Goal: Task Accomplishment & Management: Use online tool/utility

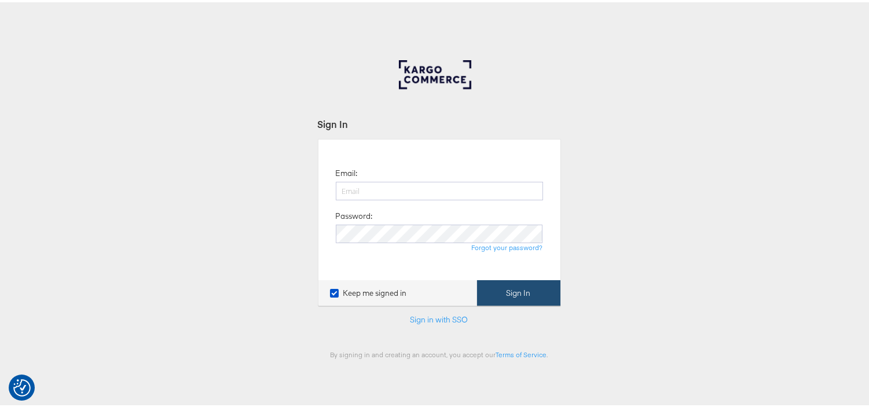
type input "[EMAIL_ADDRESS][PERSON_NAME][DOMAIN_NAME]"
click at [508, 290] on button "Sign In" at bounding box center [518, 291] width 83 height 26
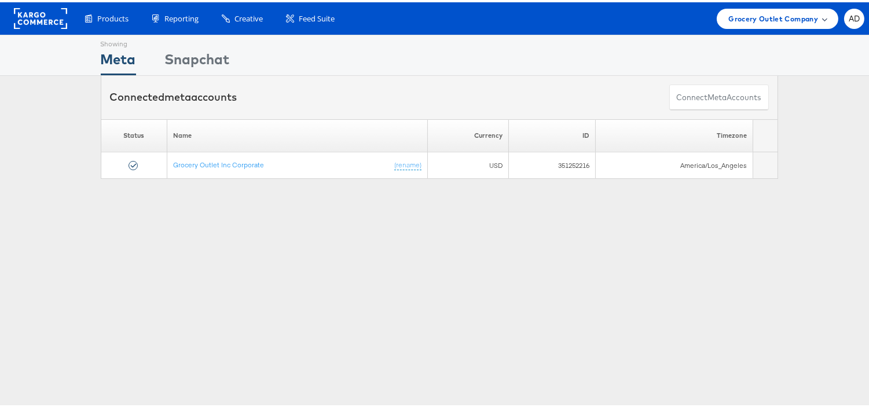
click at [776, 14] on span "Grocery Outlet Company" at bounding box center [773, 16] width 90 height 12
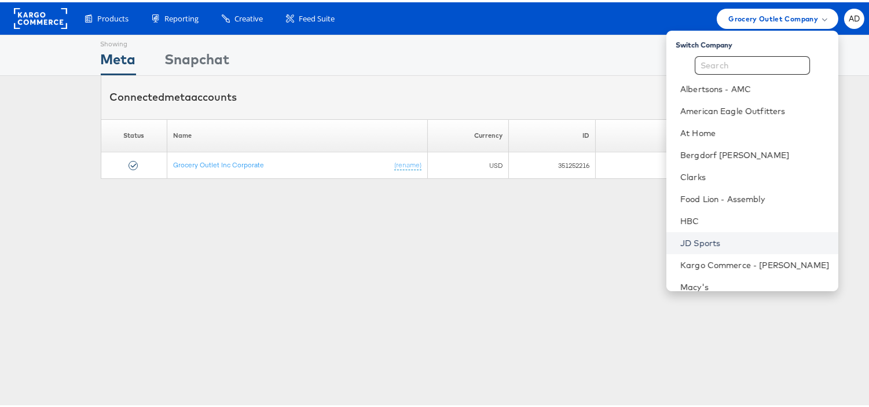
scroll to position [142, 0]
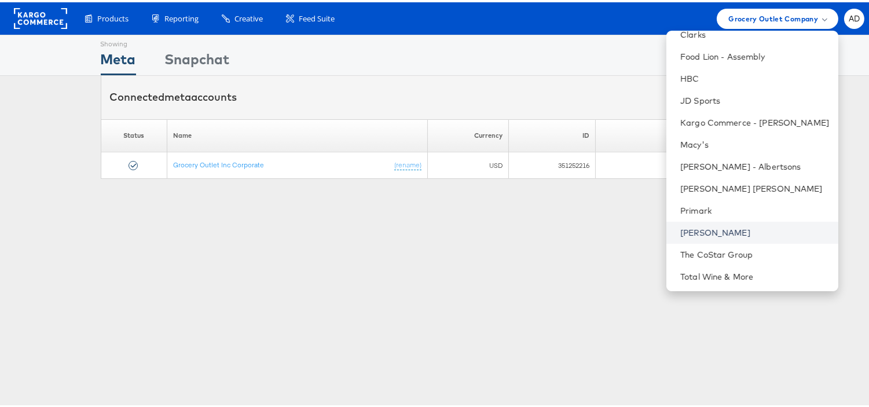
click at [689, 226] on link "Steve Madden" at bounding box center [754, 231] width 149 height 12
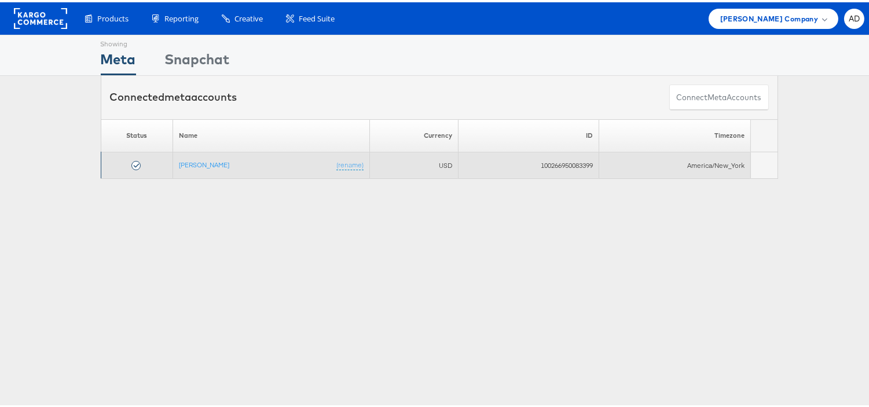
click at [200, 168] on td "Steve Madden (rename)" at bounding box center [271, 163] width 196 height 27
click at [203, 164] on link "Steve Madden" at bounding box center [204, 162] width 50 height 9
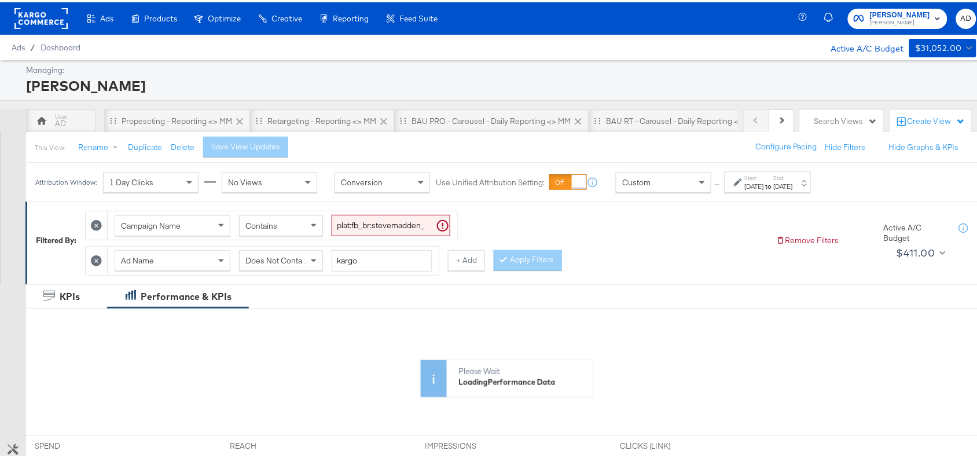
click at [793, 180] on label "End:" at bounding box center [783, 176] width 19 height 8
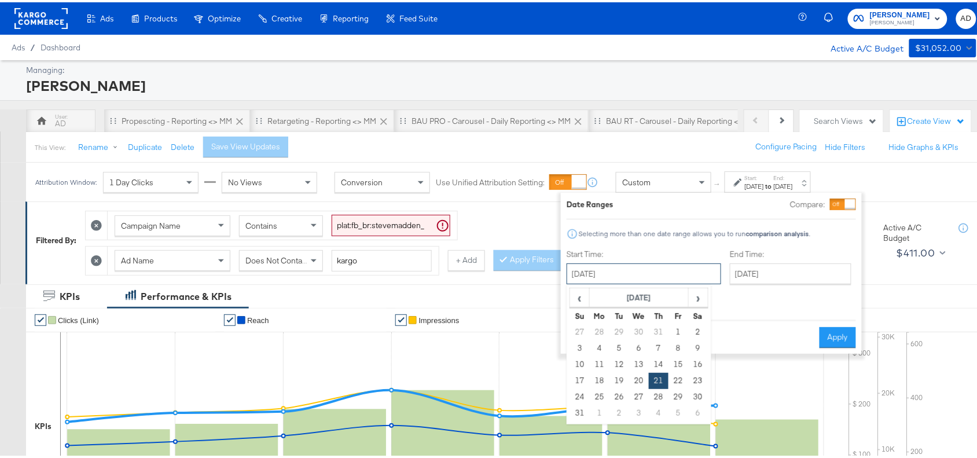
click at [643, 268] on input "[DATE]" at bounding box center [644, 271] width 155 height 21
click at [701, 293] on span "›" at bounding box center [699, 295] width 18 height 17
click at [583, 364] on td "14" at bounding box center [580, 362] width 20 height 16
type input "[DATE]"
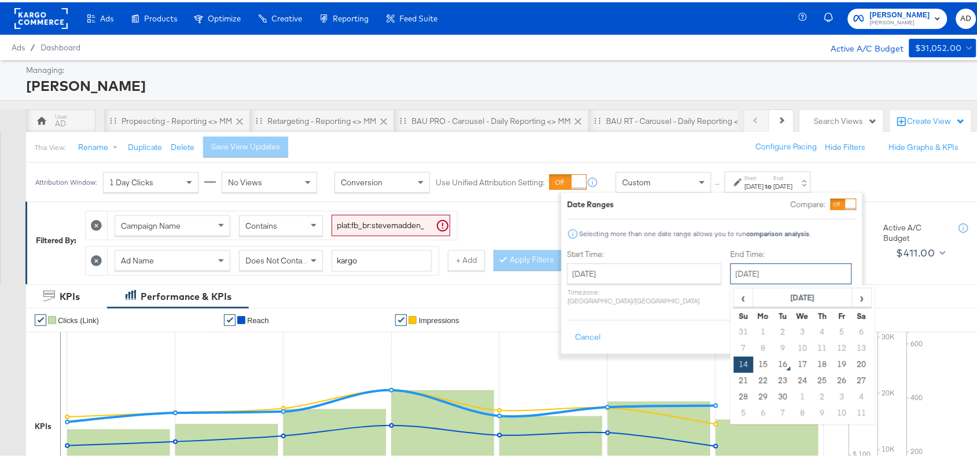
click at [750, 273] on input "[DATE]" at bounding box center [792, 271] width 122 height 21
click at [754, 361] on td "15" at bounding box center [764, 362] width 20 height 16
type input "[DATE]"
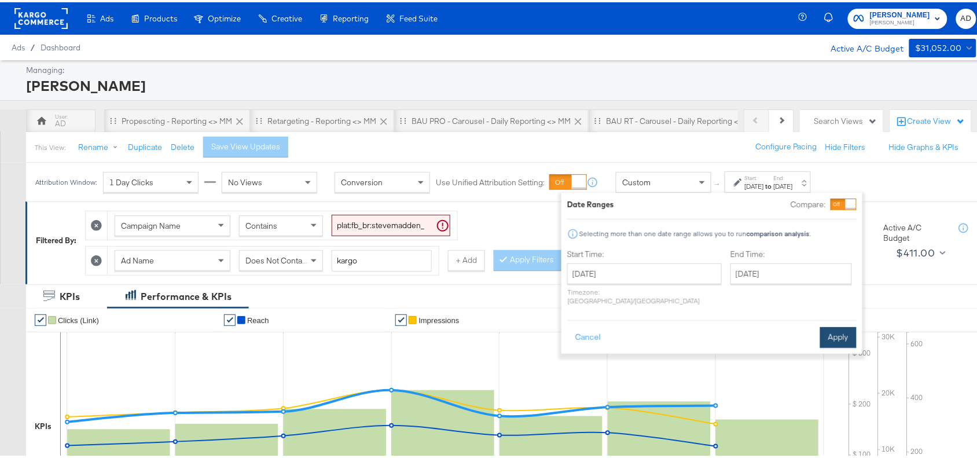
click at [834, 325] on button "Apply" at bounding box center [839, 335] width 36 height 21
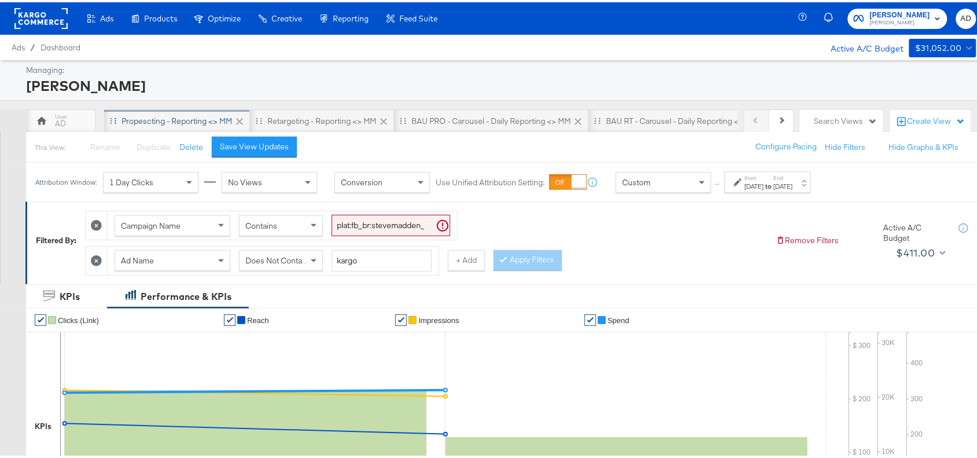
click at [197, 120] on div "Propescting - Reporting <> MM" at bounding box center [177, 119] width 111 height 11
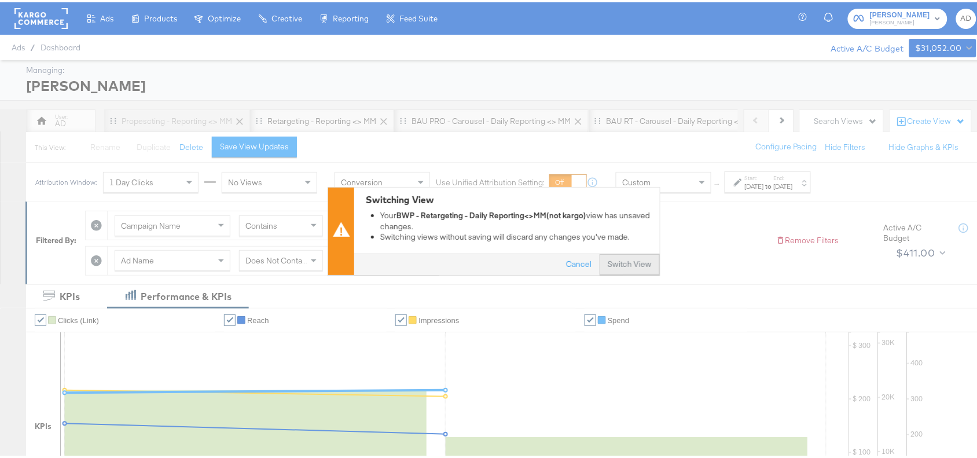
click at [617, 270] on button "Switch View" at bounding box center [630, 262] width 60 height 21
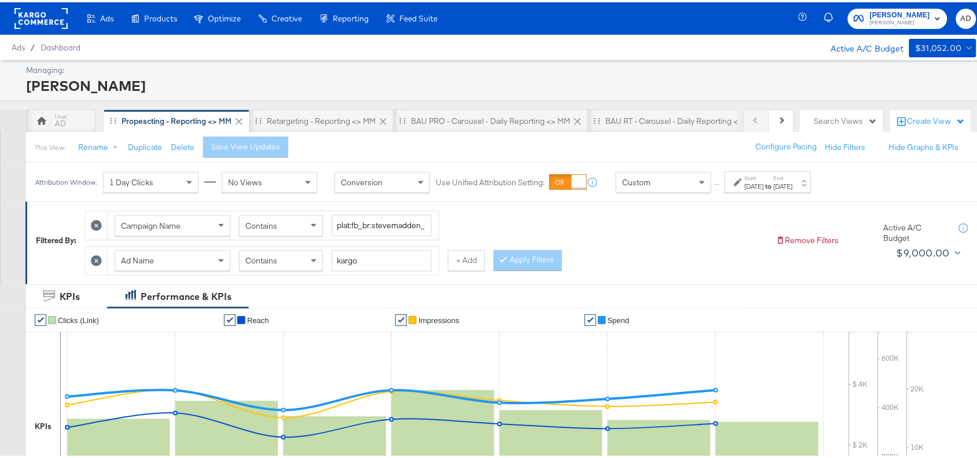
click at [774, 182] on strong "to" at bounding box center [769, 184] width 10 height 9
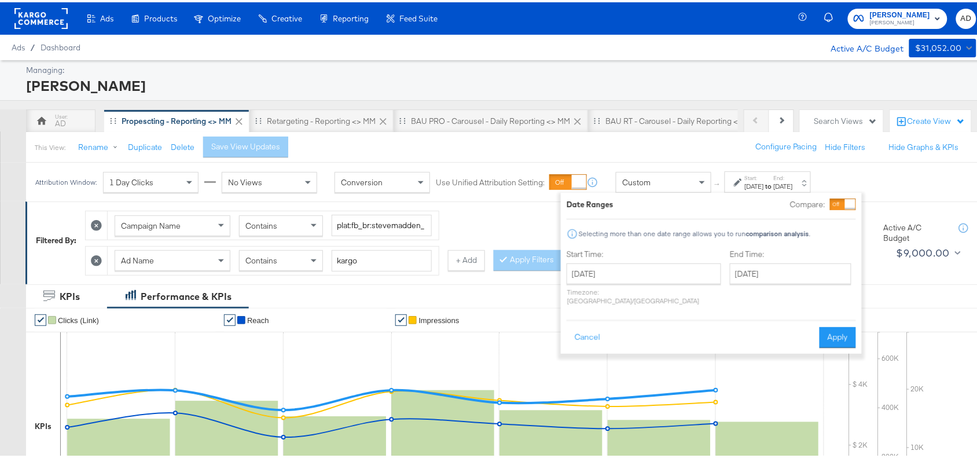
click at [646, 256] on label "Start Time:" at bounding box center [644, 252] width 155 height 11
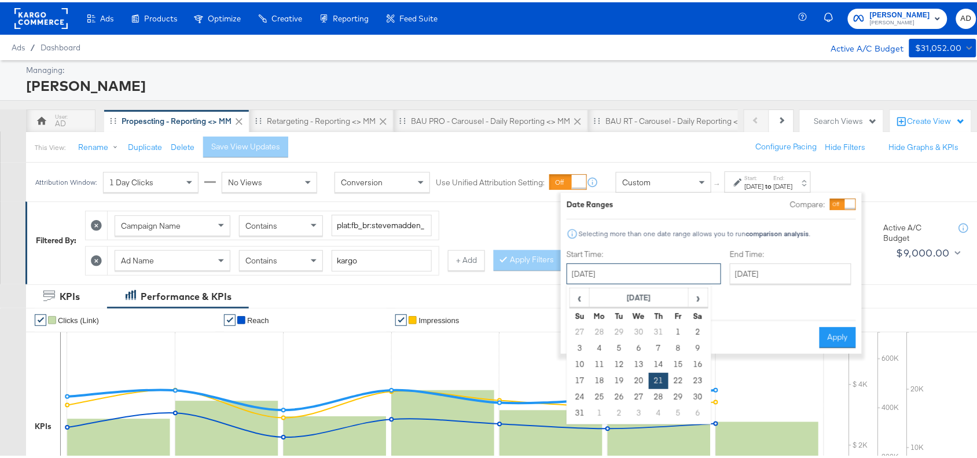
click at [658, 268] on input "[DATE]" at bounding box center [644, 271] width 155 height 21
click at [698, 296] on span "›" at bounding box center [699, 295] width 18 height 17
click at [581, 362] on td "14" at bounding box center [580, 362] width 20 height 16
type input "[DATE]"
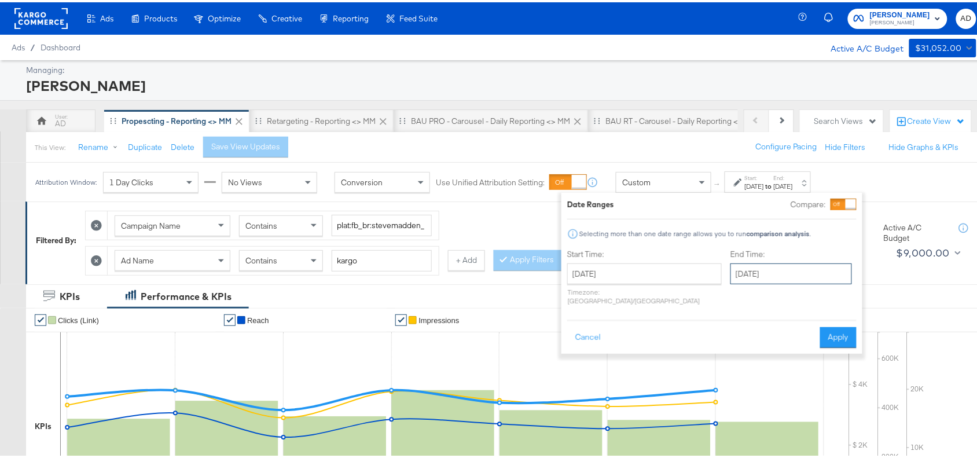
click at [742, 282] on input "[DATE]" at bounding box center [792, 271] width 122 height 21
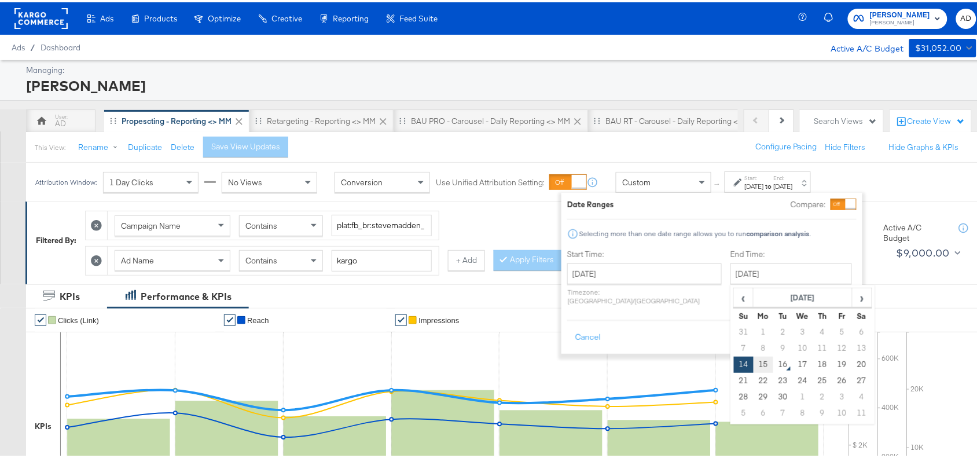
click at [754, 365] on td "15" at bounding box center [764, 362] width 20 height 16
type input "[DATE]"
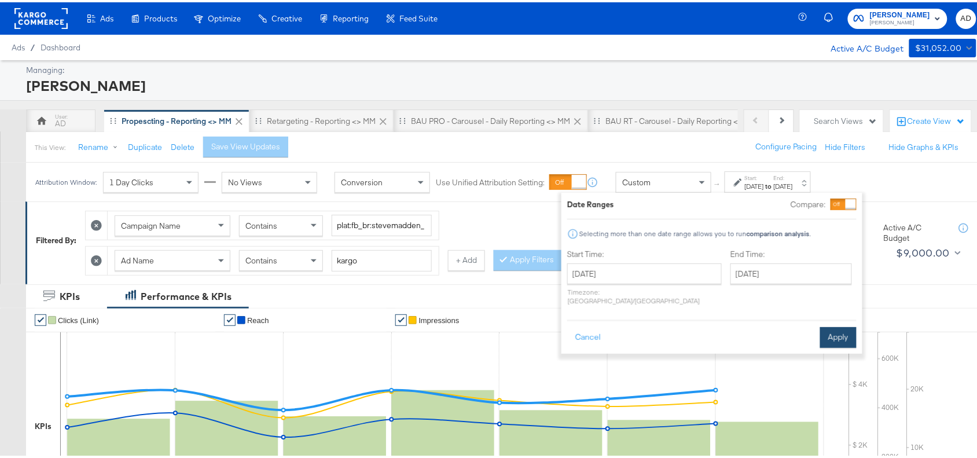
click at [830, 325] on button "Apply" at bounding box center [839, 335] width 36 height 21
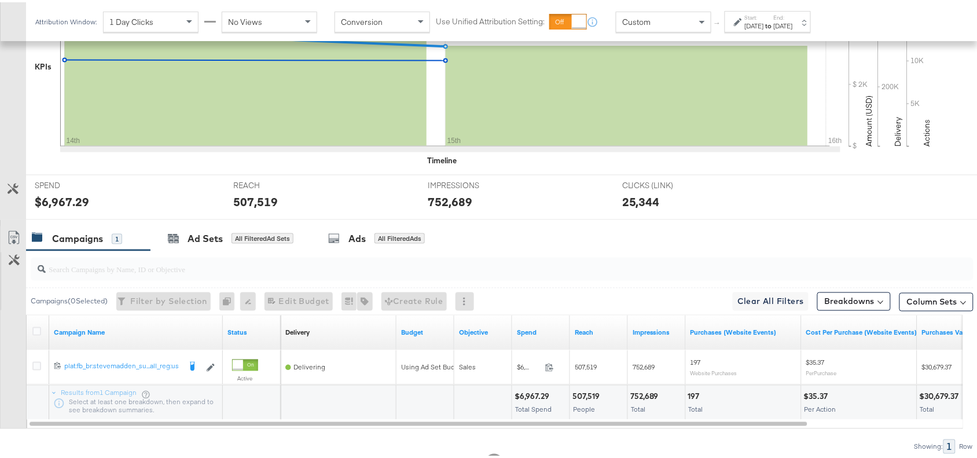
scroll to position [407, 0]
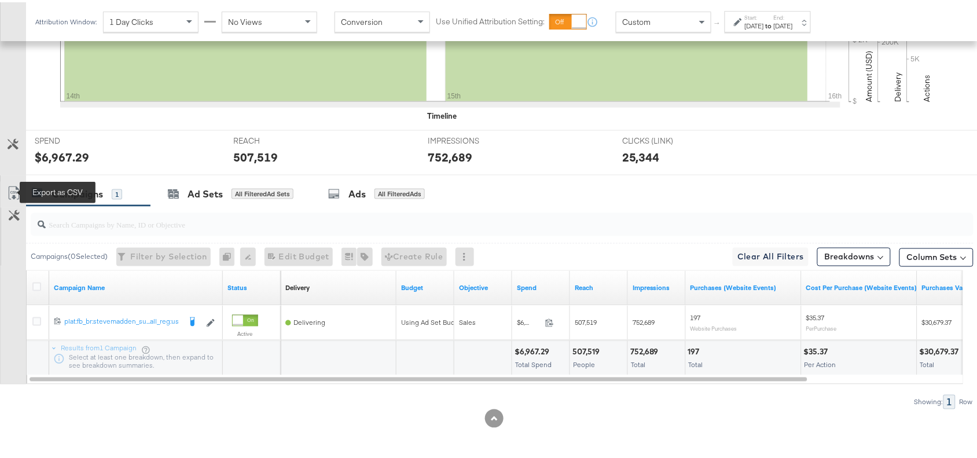
click at [9, 195] on icon at bounding box center [14, 191] width 14 height 14
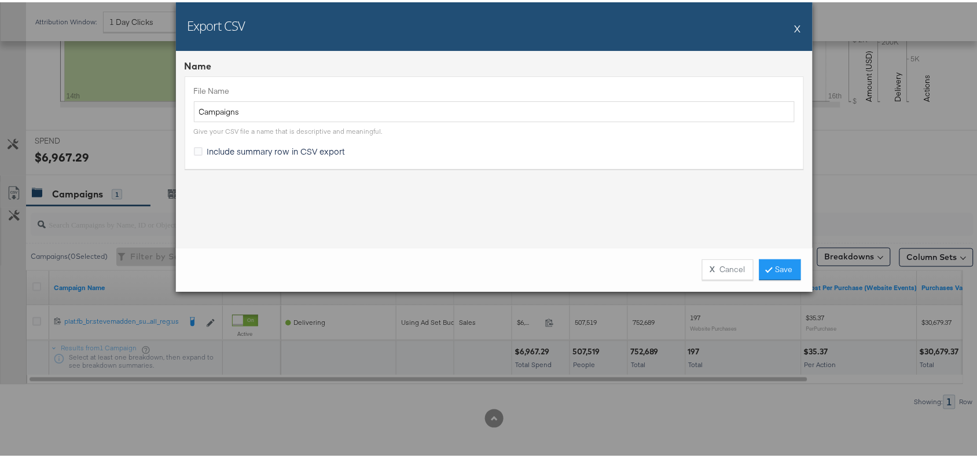
click at [874, 185] on div "Export CSV X Name File Name Campaigns Give your CSV file a name that is descrip…" at bounding box center [494, 229] width 988 height 458
click at [728, 265] on button "X Cancel" at bounding box center [728, 267] width 52 height 21
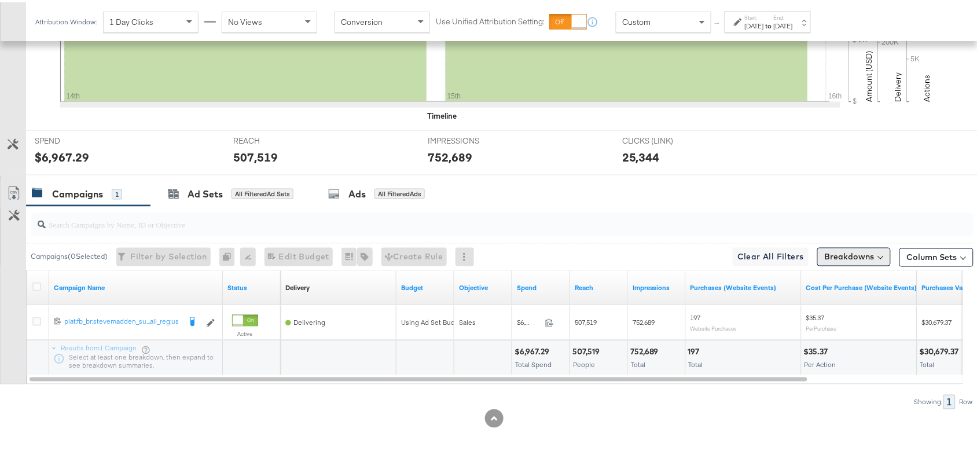
click at [853, 253] on button "Breakdowns" at bounding box center [855, 255] width 74 height 19
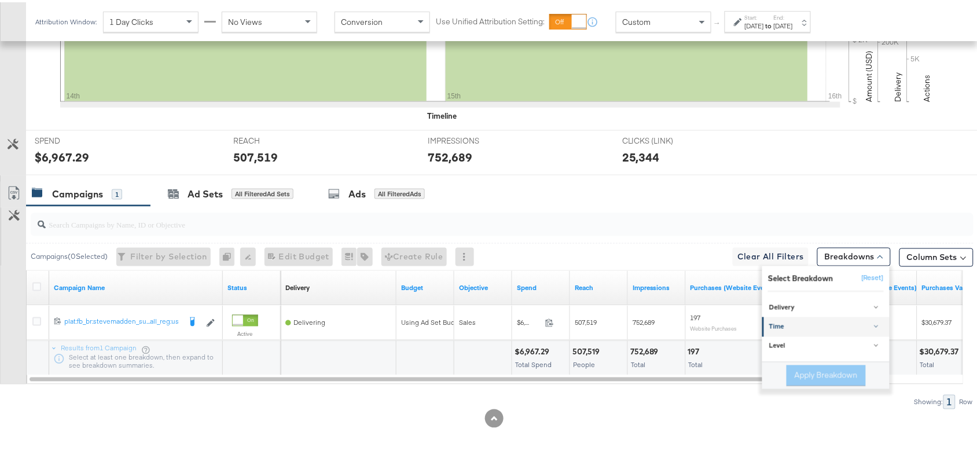
click at [824, 322] on div "Time" at bounding box center [827, 324] width 115 height 9
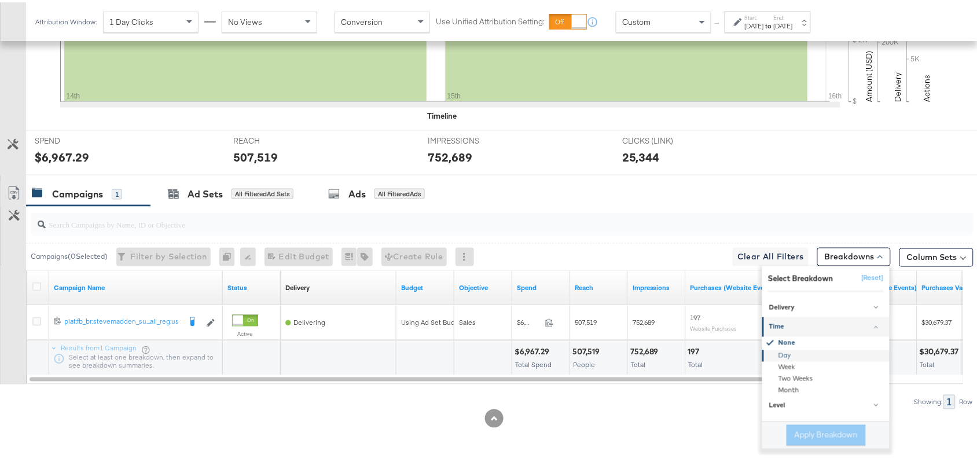
click at [788, 353] on div "Day" at bounding box center [827, 354] width 126 height 12
click at [811, 427] on button "Apply Breakdown" at bounding box center [826, 433] width 79 height 21
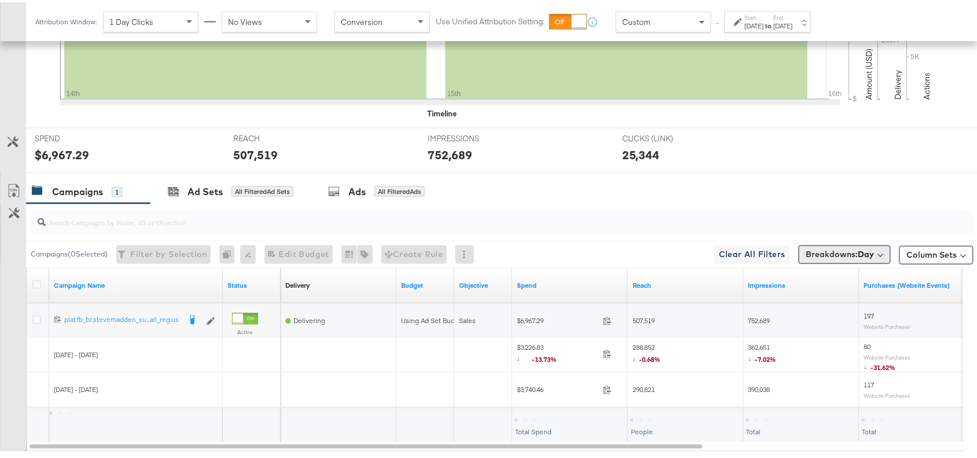
click at [861, 253] on b "Day" at bounding box center [867, 252] width 16 height 10
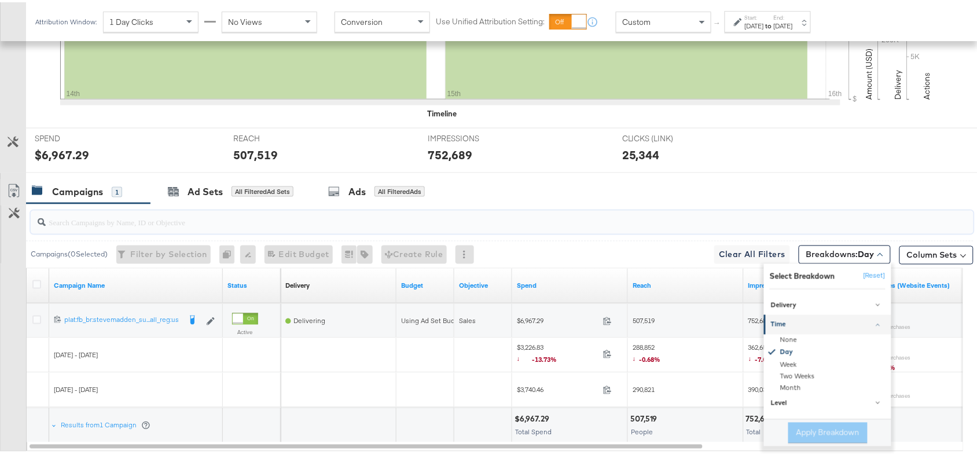
click at [633, 218] on input "search" at bounding box center [467, 215] width 843 height 23
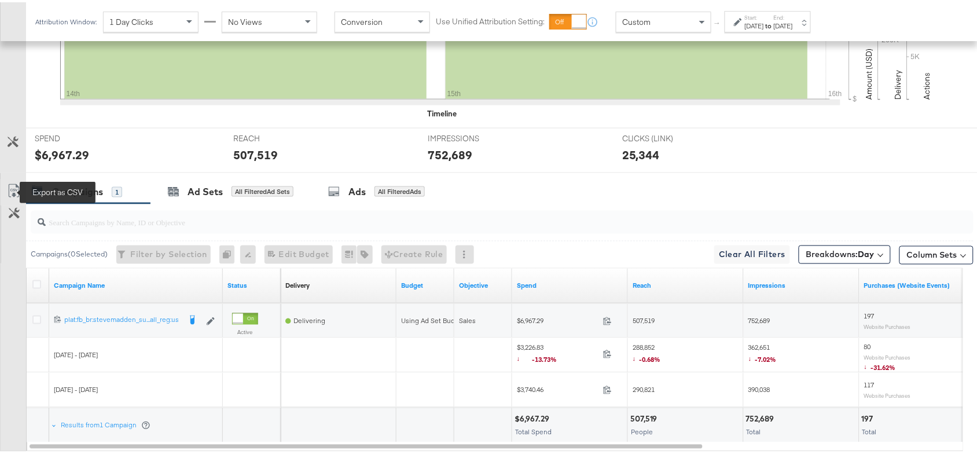
click at [10, 191] on icon at bounding box center [14, 189] width 14 height 14
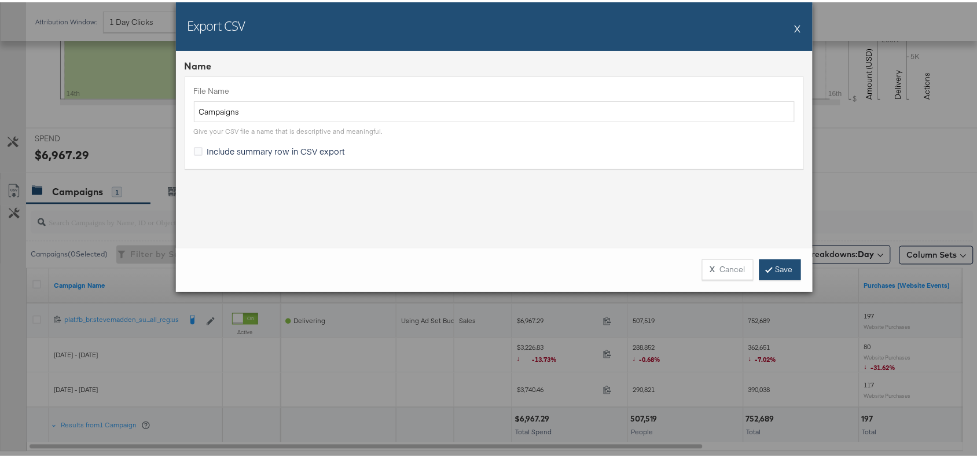
click at [763, 262] on link "Save" at bounding box center [781, 267] width 42 height 21
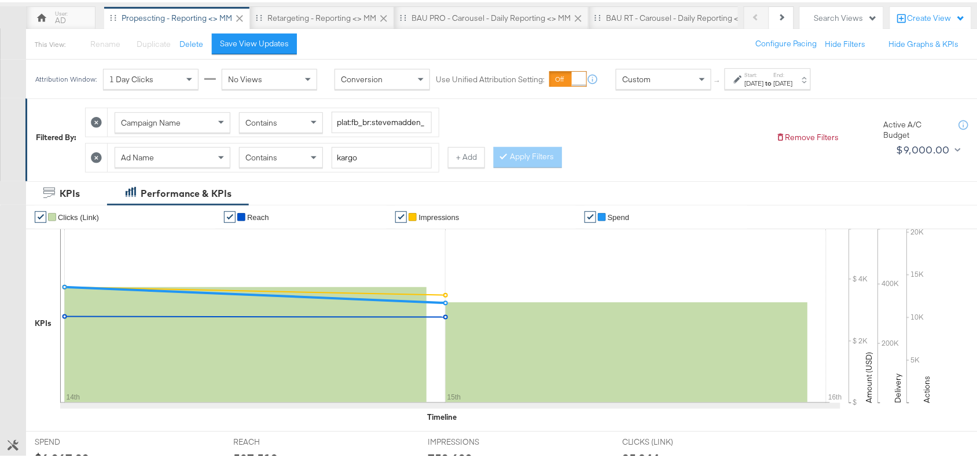
scroll to position [0, 0]
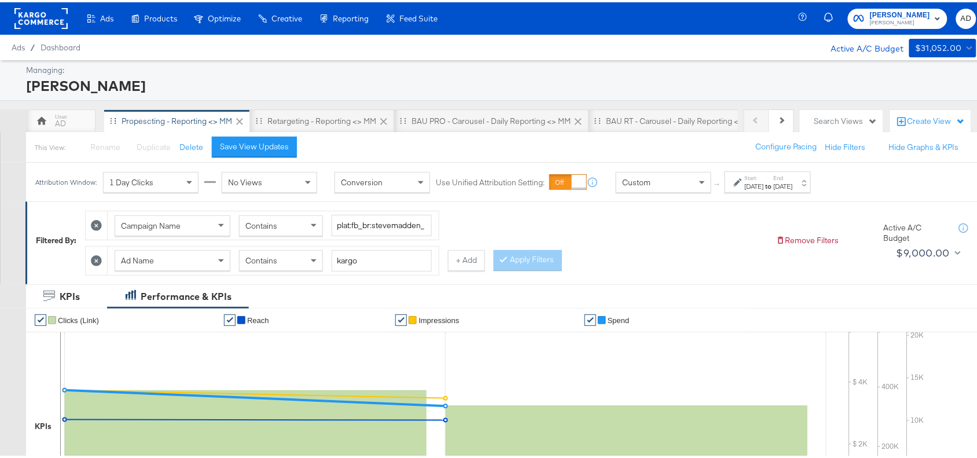
click at [165, 112] on div "Propescting - Reporting <> MM" at bounding box center [177, 118] width 146 height 23
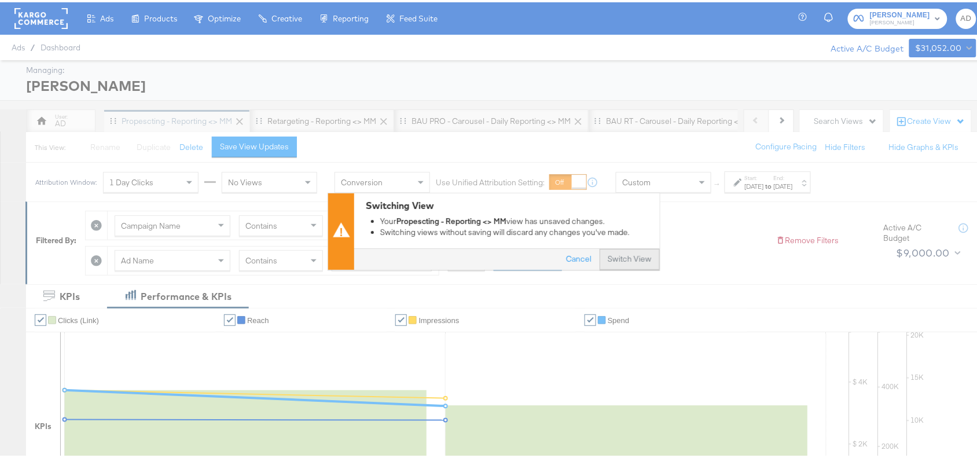
click at [627, 252] on button "Switch View" at bounding box center [630, 257] width 60 height 21
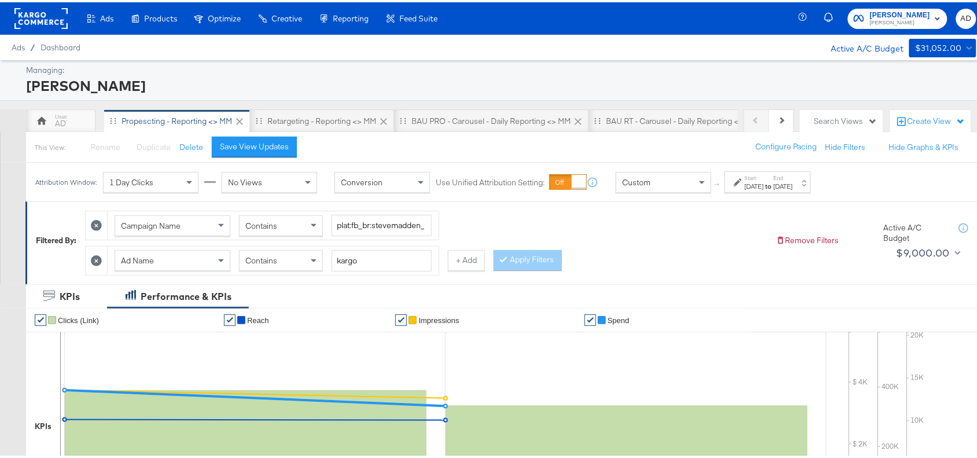
click at [774, 188] on strong "to" at bounding box center [769, 184] width 10 height 9
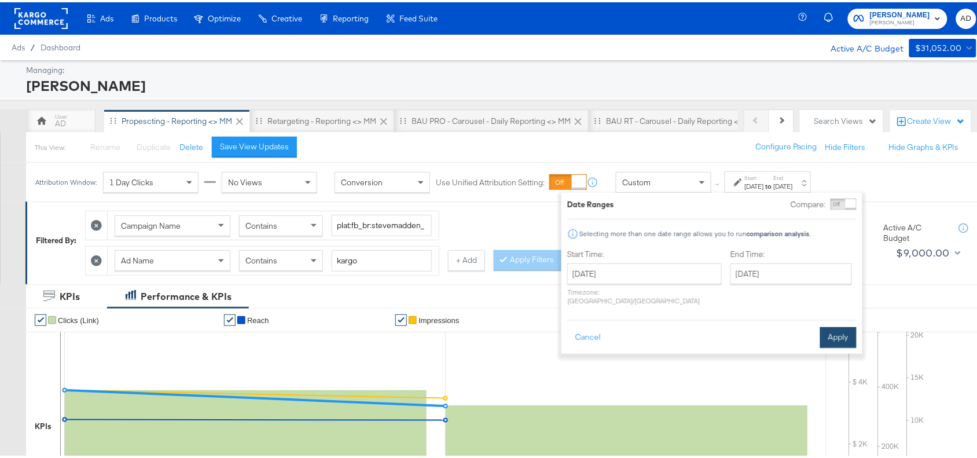
click at [834, 325] on button "Apply" at bounding box center [839, 335] width 36 height 21
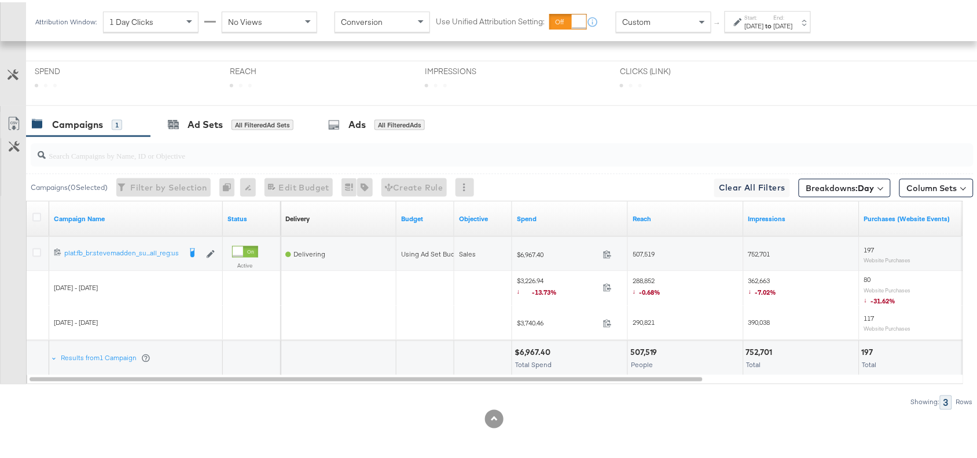
scroll to position [476, 0]
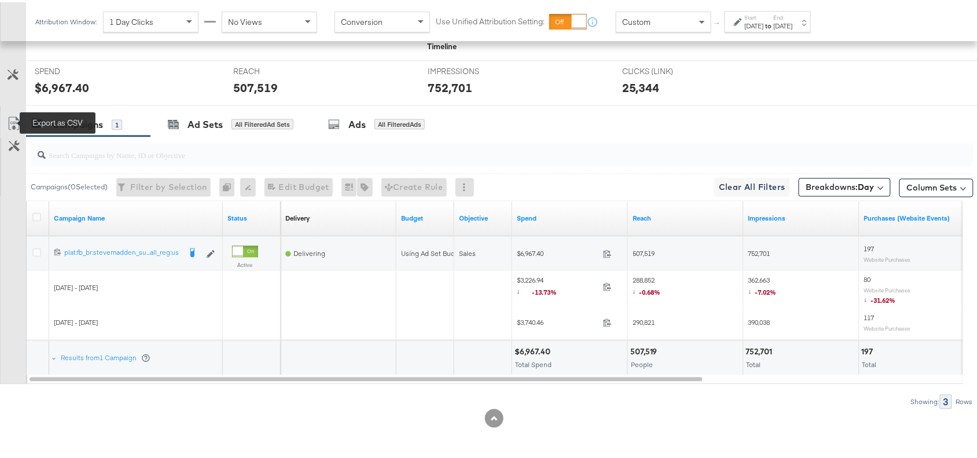
click at [10, 125] on icon at bounding box center [14, 122] width 14 height 14
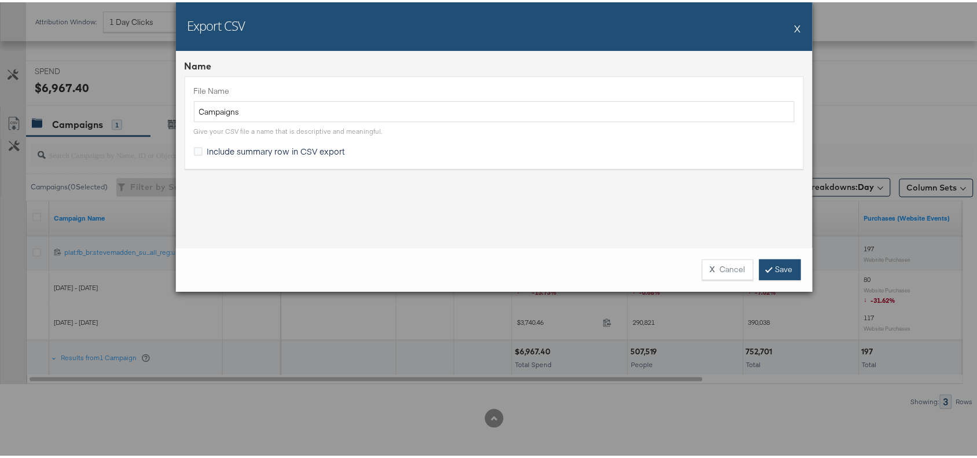
click at [771, 267] on link "Save" at bounding box center [781, 267] width 42 height 21
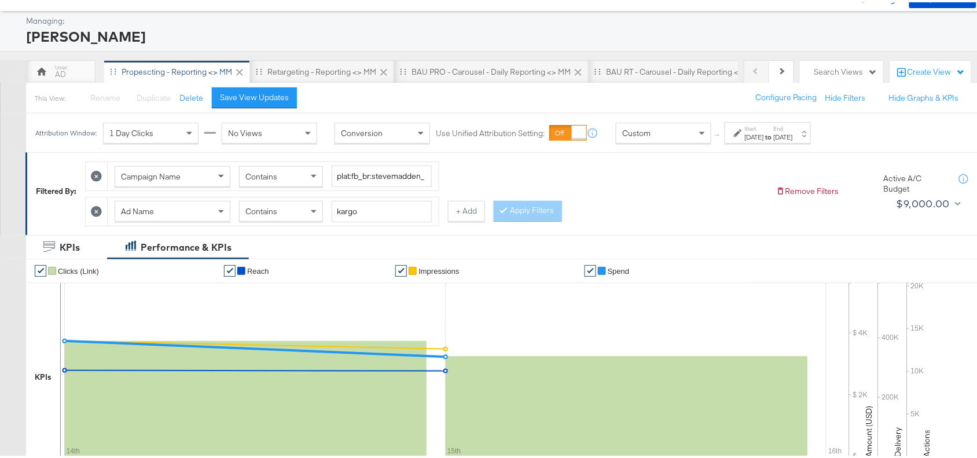
scroll to position [0, 0]
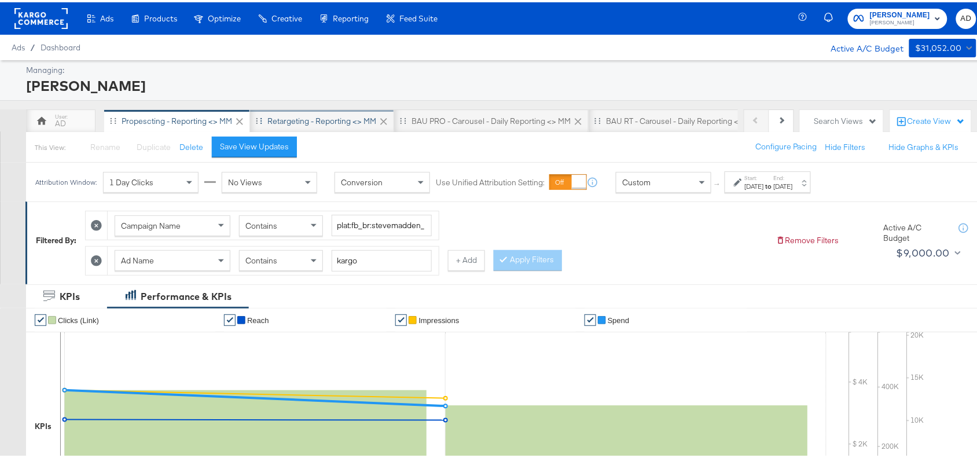
click at [317, 123] on div "Retargeting - Reporting <> MM" at bounding box center [322, 119] width 109 height 11
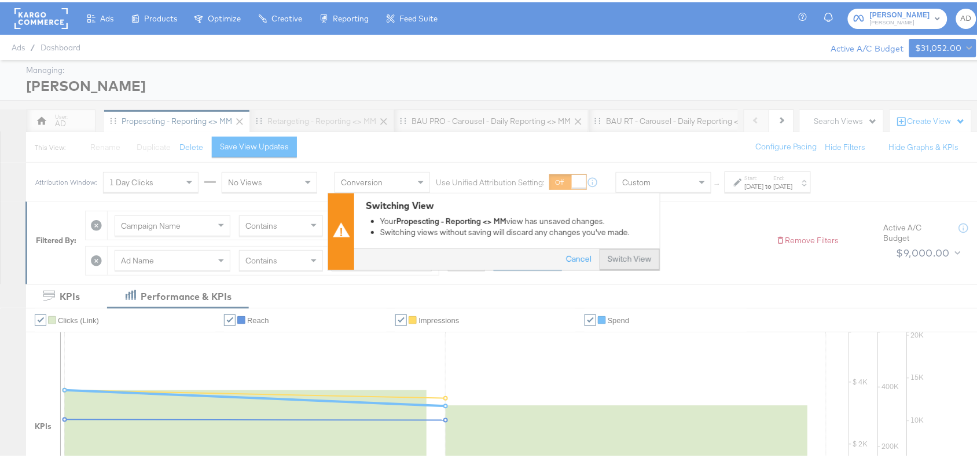
click at [617, 253] on button "Switch View" at bounding box center [630, 257] width 60 height 21
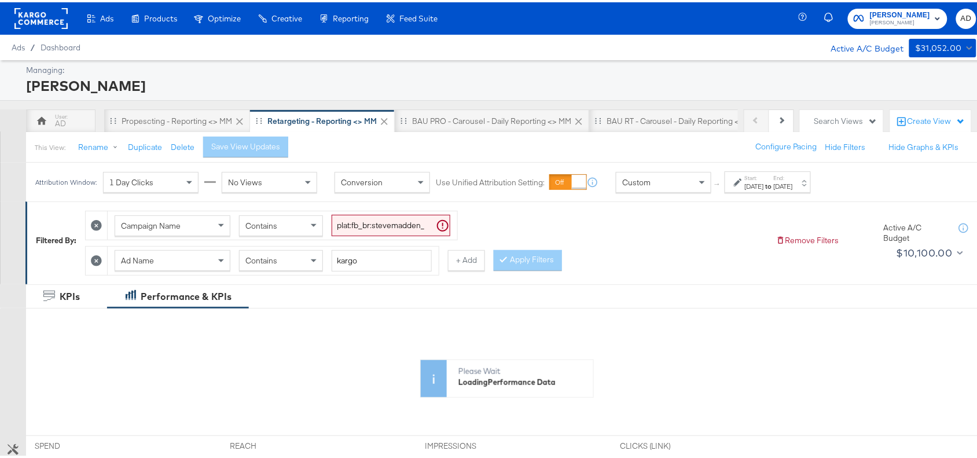
click at [774, 181] on strong "to" at bounding box center [769, 184] width 10 height 9
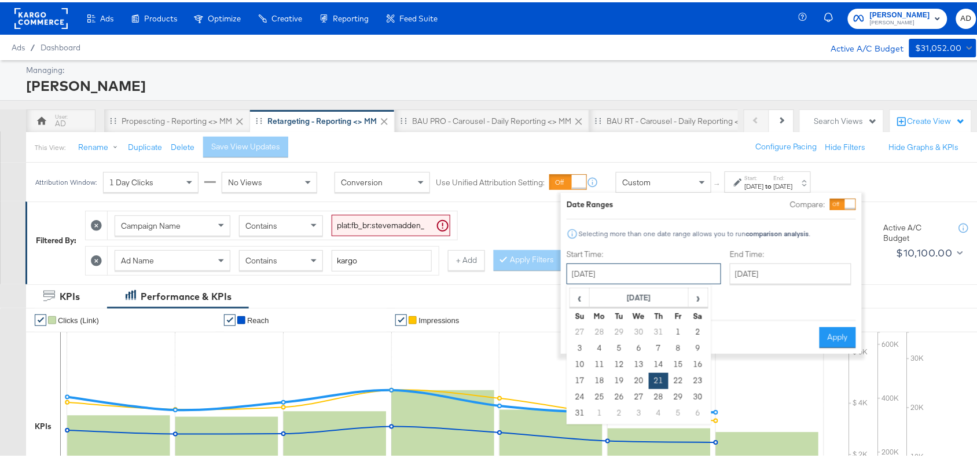
click at [659, 277] on input "[DATE]" at bounding box center [644, 271] width 155 height 21
click at [690, 299] on span "›" at bounding box center [699, 295] width 18 height 17
click at [580, 365] on td "14" at bounding box center [580, 362] width 20 height 16
type input "[DATE]"
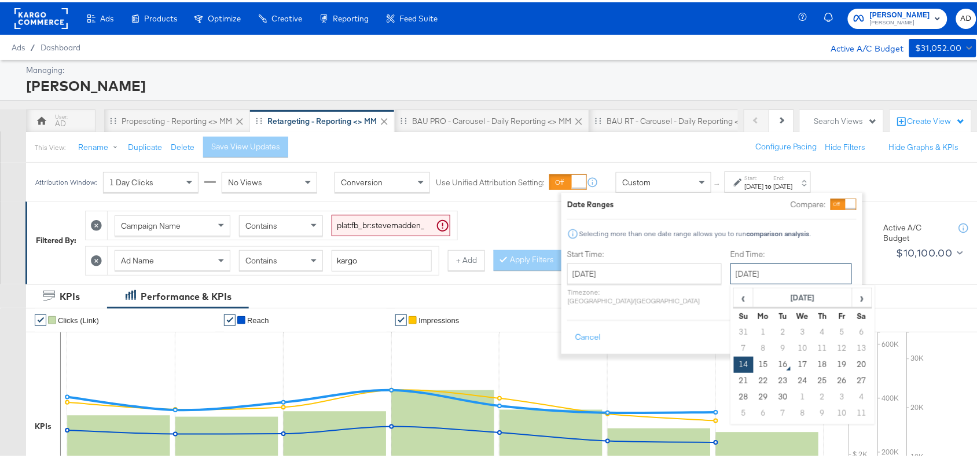
click at [764, 273] on input "[DATE]" at bounding box center [792, 271] width 122 height 21
click at [754, 371] on td "15" at bounding box center [764, 362] width 20 height 16
type input "[DATE]"
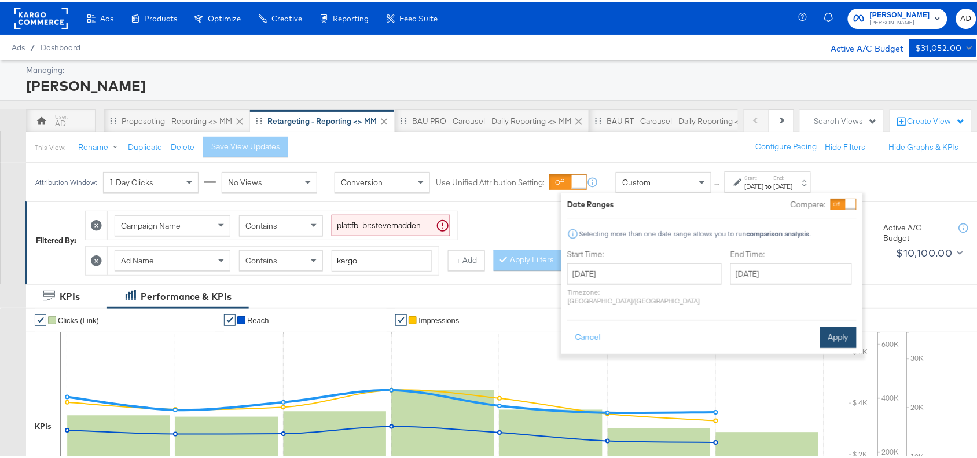
click at [843, 325] on button "Apply" at bounding box center [839, 335] width 36 height 21
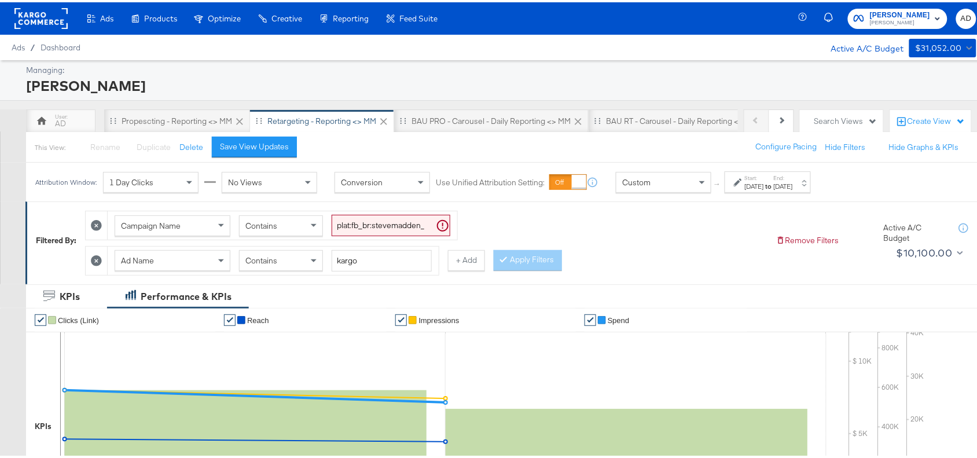
scroll to position [407, 0]
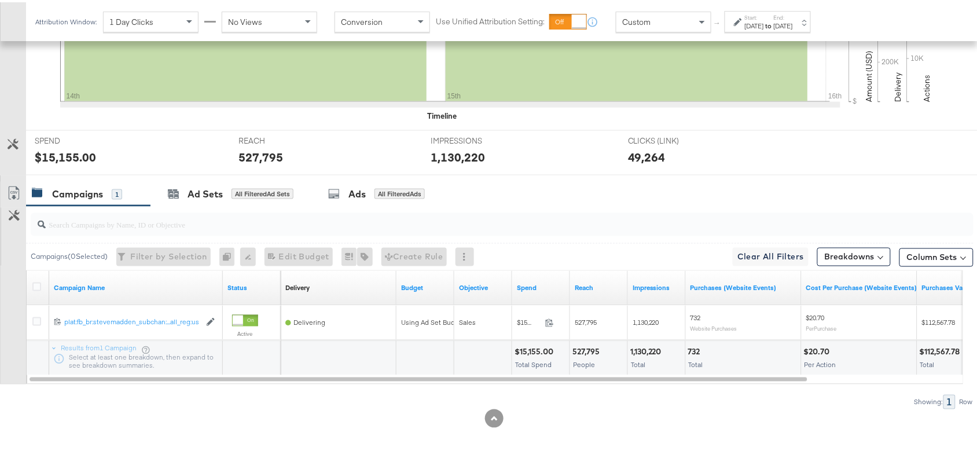
click at [881, 252] on div "Campaigns ( 0 Selected) Filter by Selection Filter 0 campaigns 0 Rename 0 campa…" at bounding box center [500, 254] width 948 height 27
click at [858, 259] on button "Breakdowns" at bounding box center [855, 255] width 74 height 19
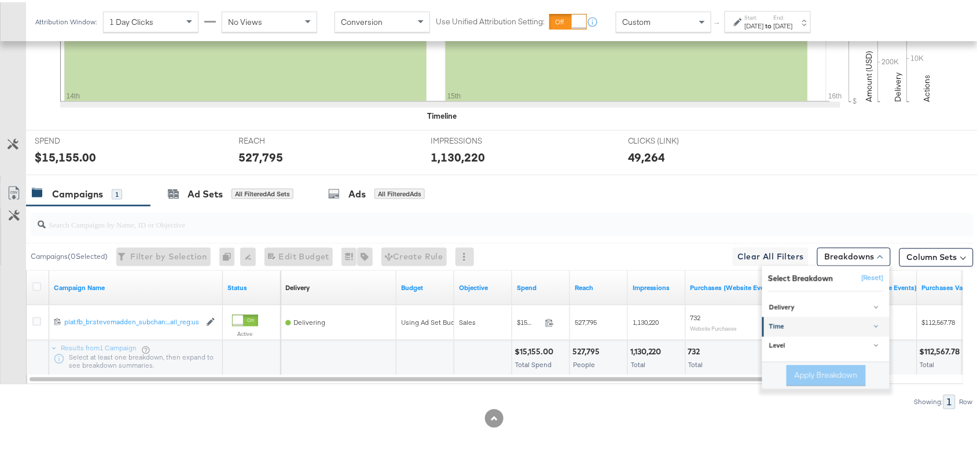
click at [792, 325] on div "Time" at bounding box center [827, 324] width 115 height 9
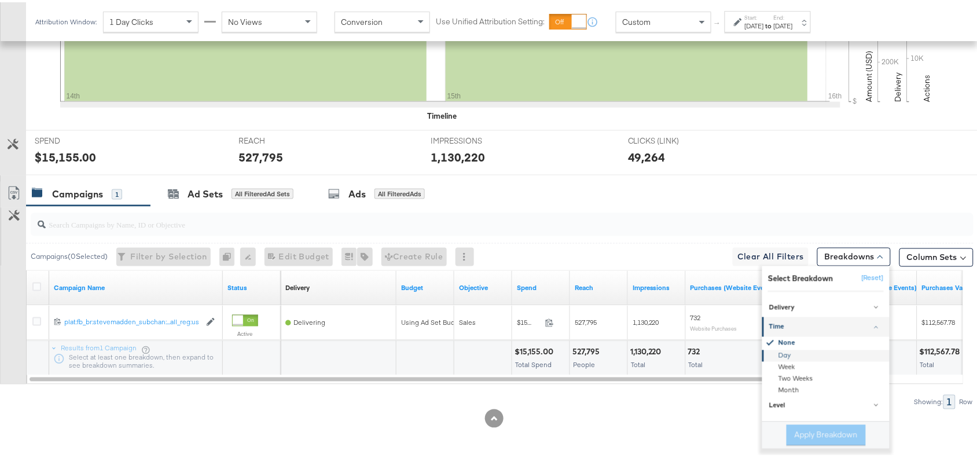
click at [770, 354] on div "Day" at bounding box center [827, 354] width 126 height 12
click at [811, 439] on button "Apply Breakdown" at bounding box center [826, 433] width 79 height 21
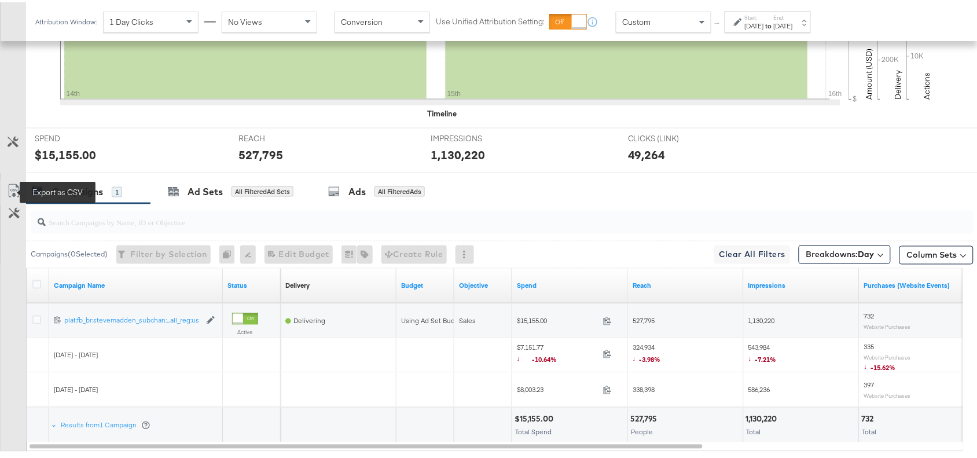
click at [14, 188] on icon at bounding box center [14, 189] width 14 height 14
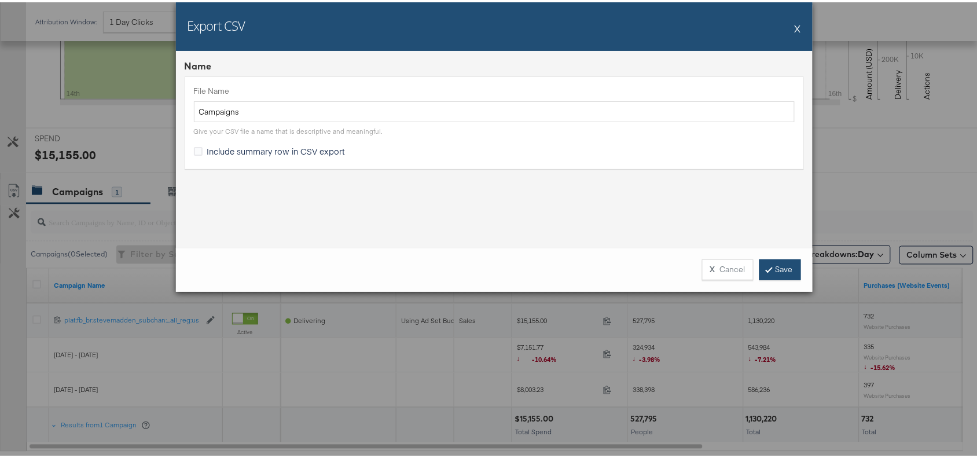
click at [779, 266] on link "Save" at bounding box center [781, 267] width 42 height 21
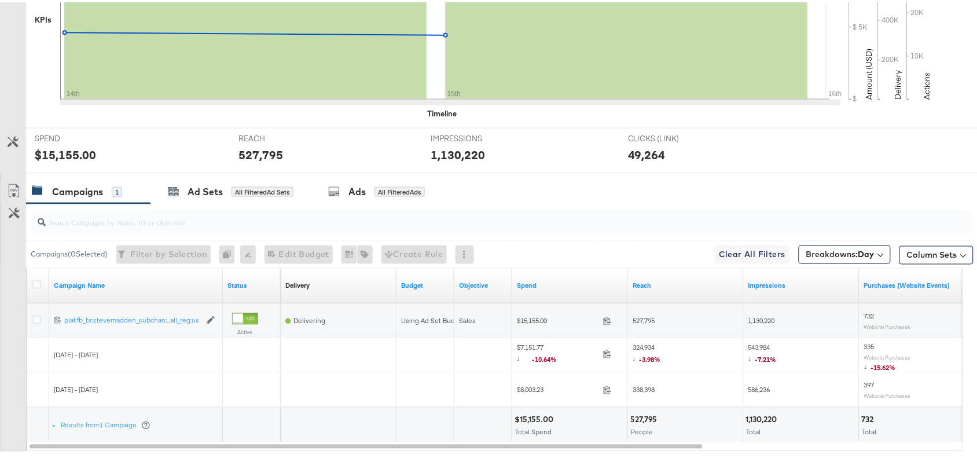
scroll to position [0, 0]
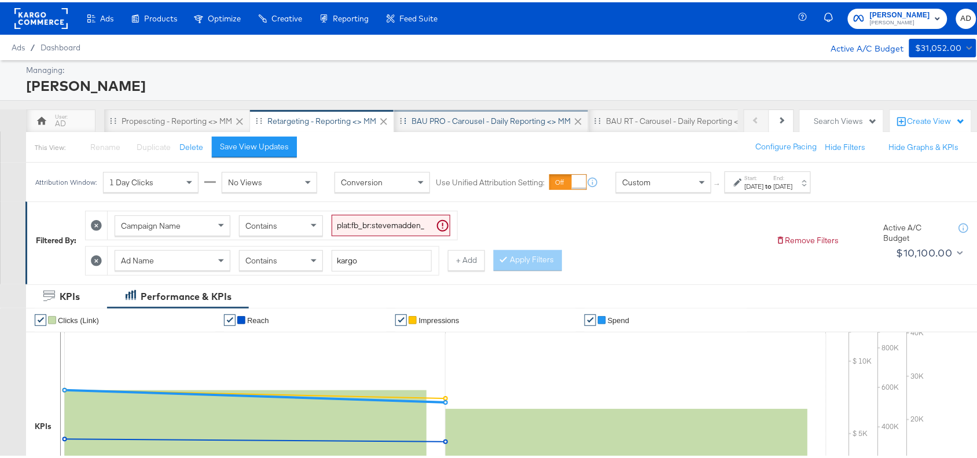
click at [496, 115] on div "BAU PRO - Carousel - Daily Reporting <> MM" at bounding box center [491, 119] width 159 height 11
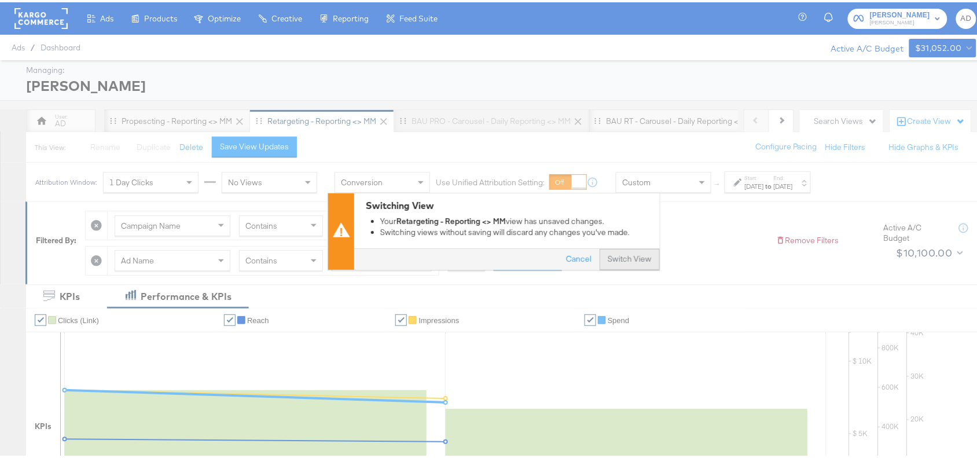
click at [627, 253] on button "Switch View" at bounding box center [630, 257] width 60 height 21
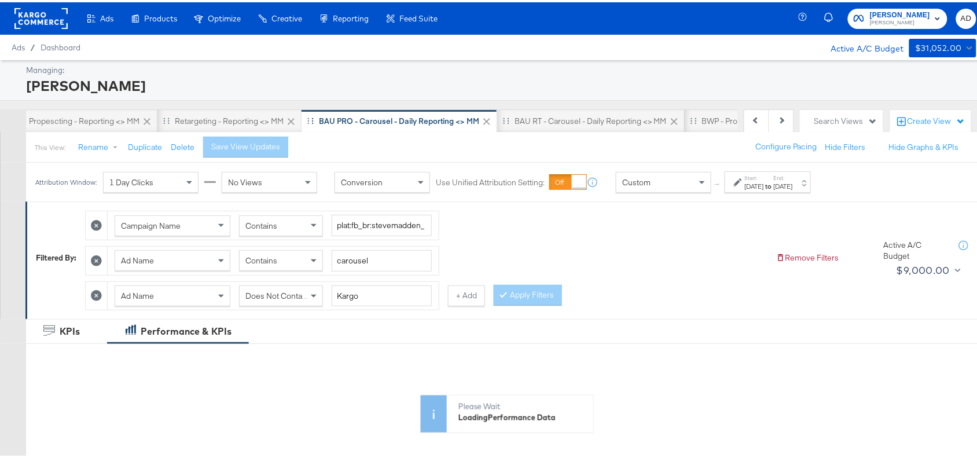
scroll to position [0, 130]
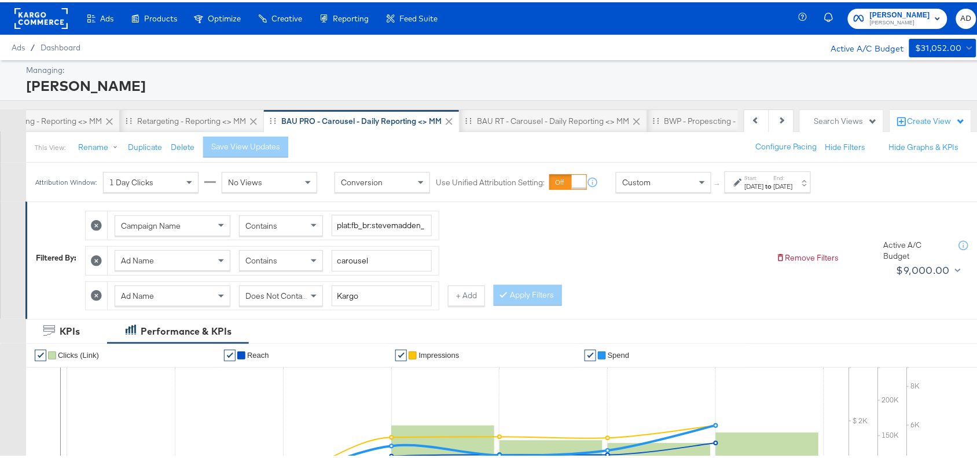
click at [764, 185] on div "[DATE]" at bounding box center [754, 184] width 19 height 9
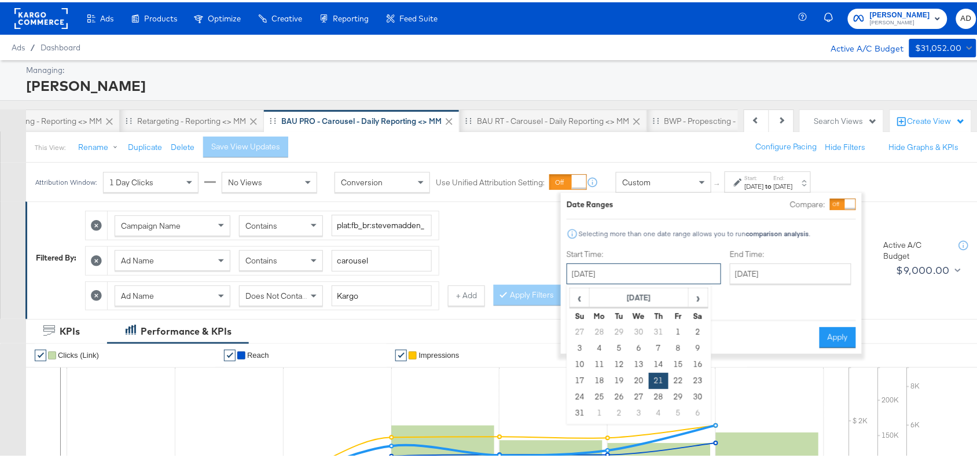
click at [636, 268] on input "[DATE]" at bounding box center [644, 271] width 155 height 21
click at [699, 298] on span "›" at bounding box center [699, 295] width 18 height 17
click at [583, 360] on td "14" at bounding box center [580, 362] width 20 height 16
type input "[DATE]"
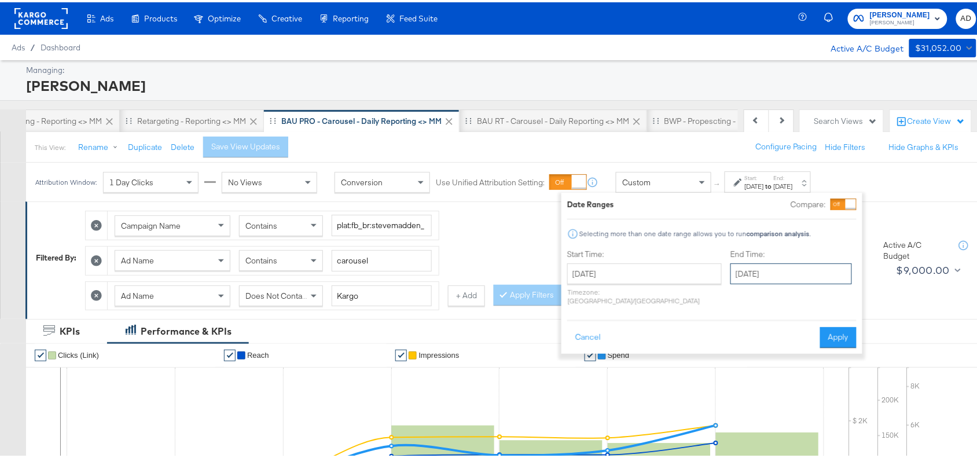
click at [751, 280] on input "[DATE]" at bounding box center [792, 271] width 122 height 21
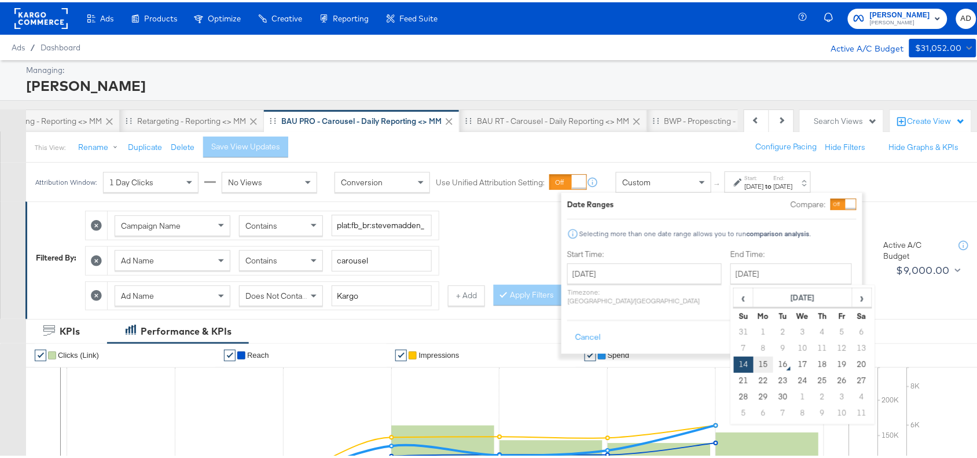
click at [754, 367] on td "15" at bounding box center [764, 362] width 20 height 16
type input "[DATE]"
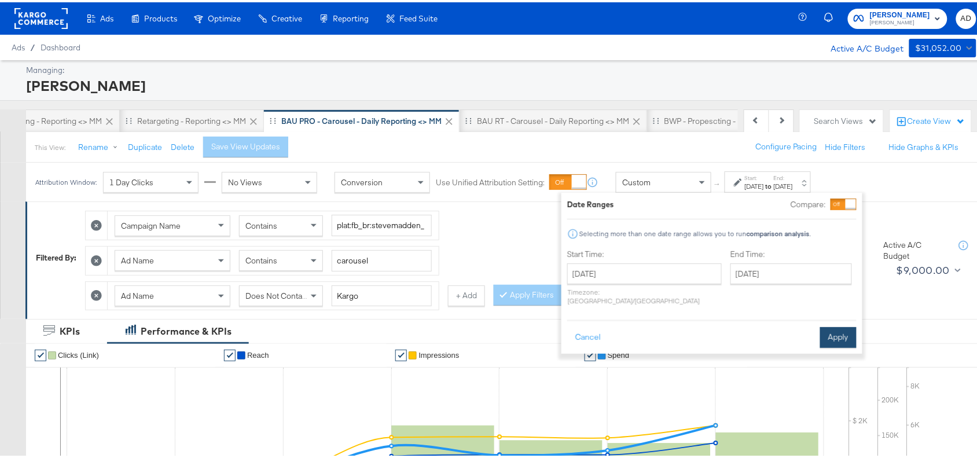
click at [834, 325] on button "Apply" at bounding box center [839, 335] width 36 height 21
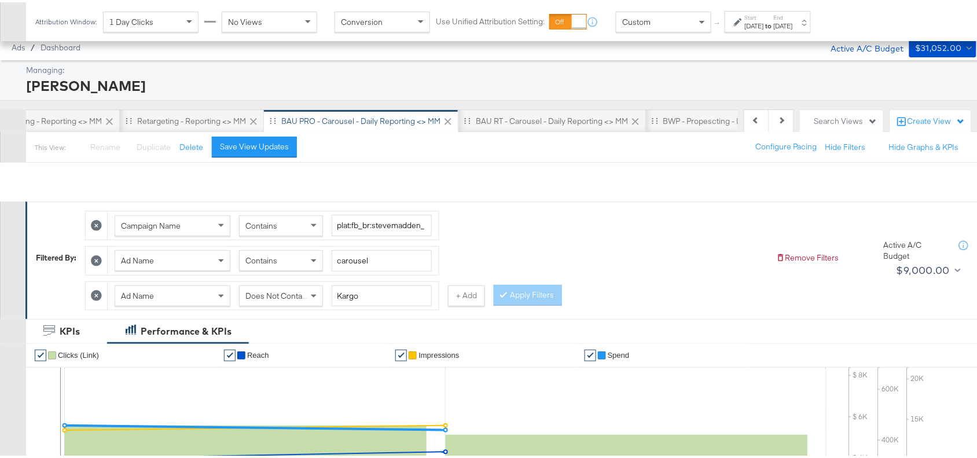
scroll to position [442, 0]
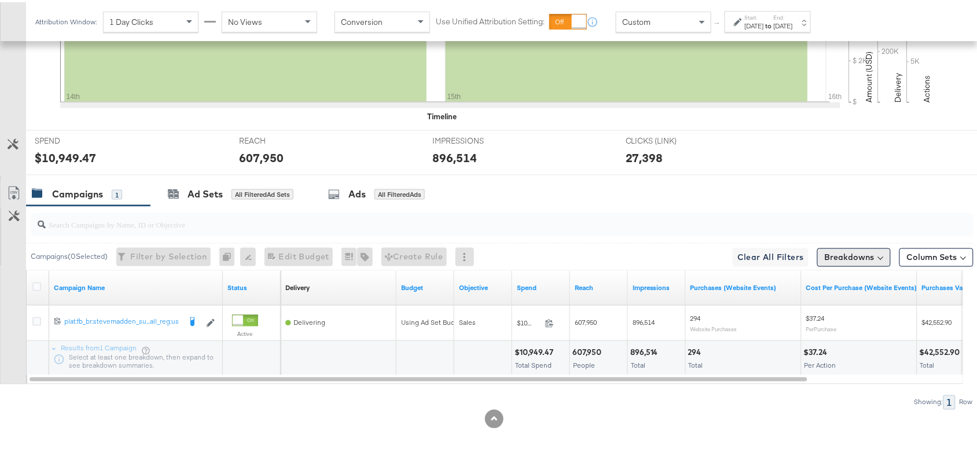
click at [859, 261] on button "Breakdowns" at bounding box center [855, 255] width 74 height 19
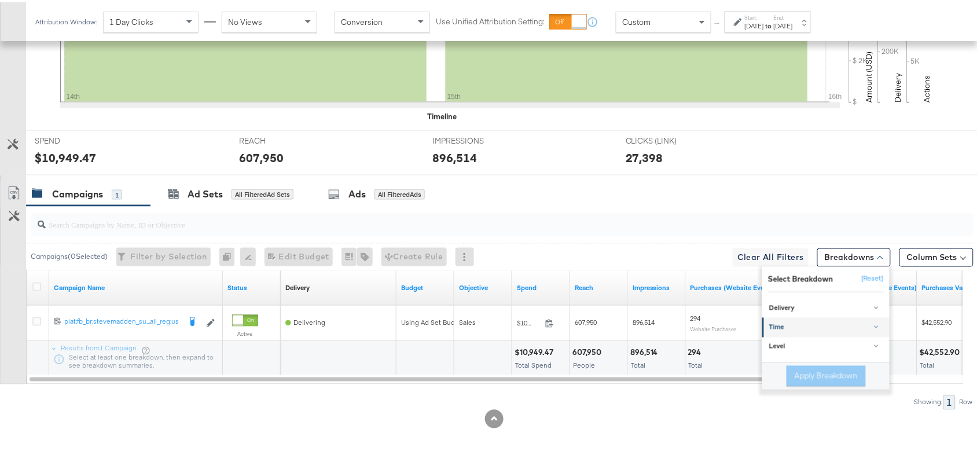
click at [771, 323] on div "Time" at bounding box center [827, 325] width 115 height 9
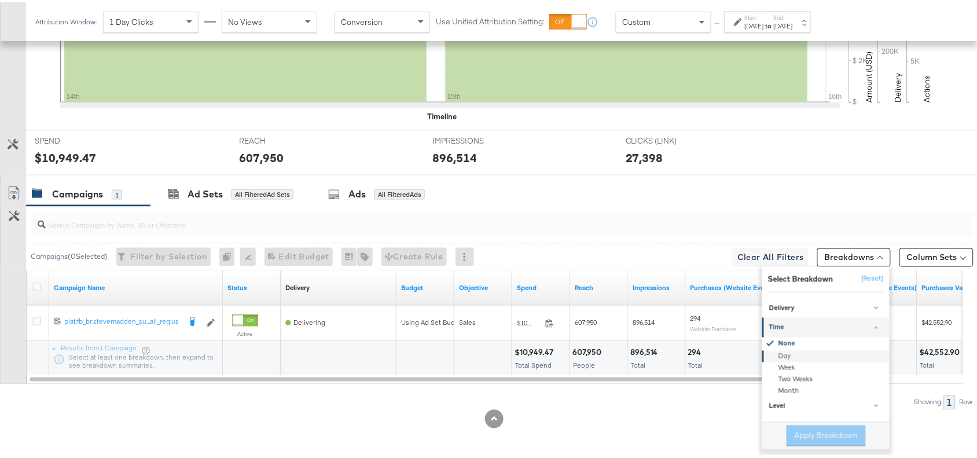
click at [774, 351] on div "Day" at bounding box center [827, 354] width 126 height 12
click at [800, 426] on button "Apply Breakdown" at bounding box center [826, 433] width 79 height 21
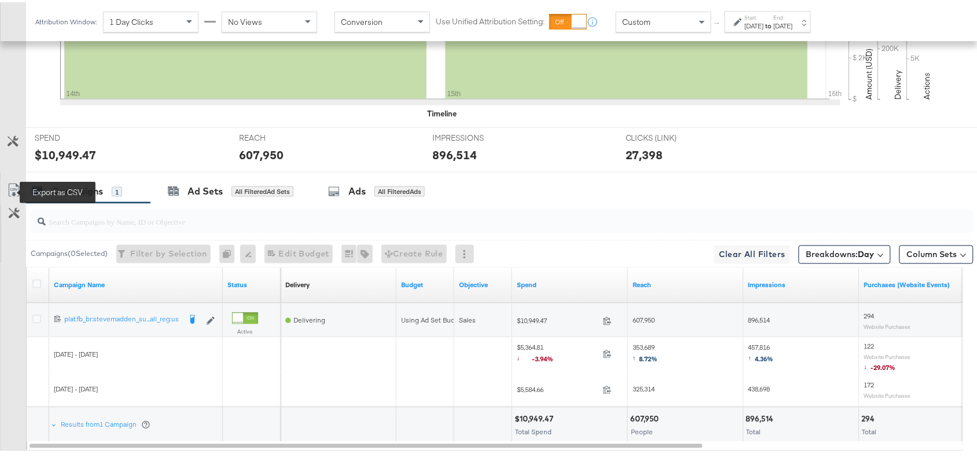
click at [19, 187] on icon at bounding box center [14, 188] width 14 height 14
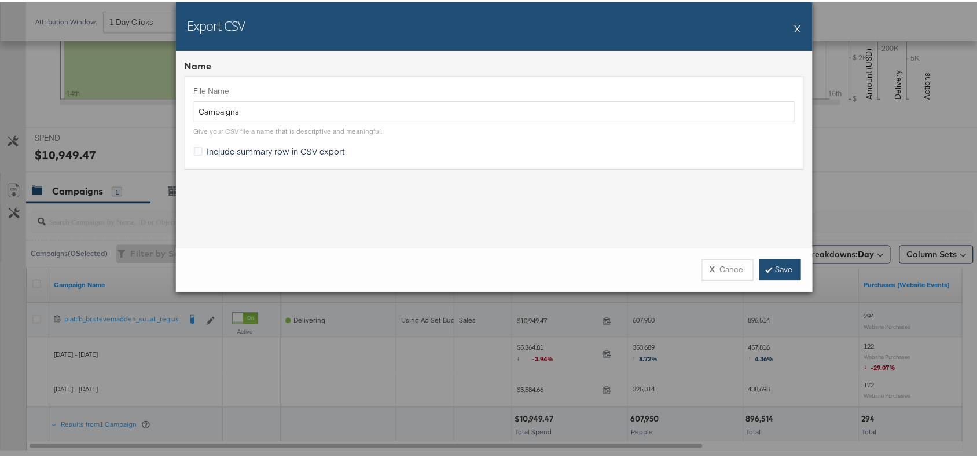
click at [783, 264] on link "Save" at bounding box center [781, 267] width 42 height 21
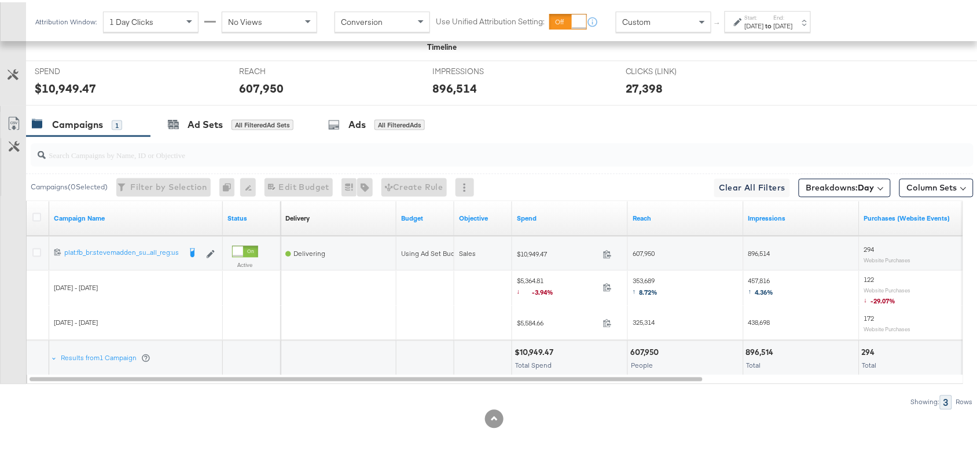
scroll to position [0, 0]
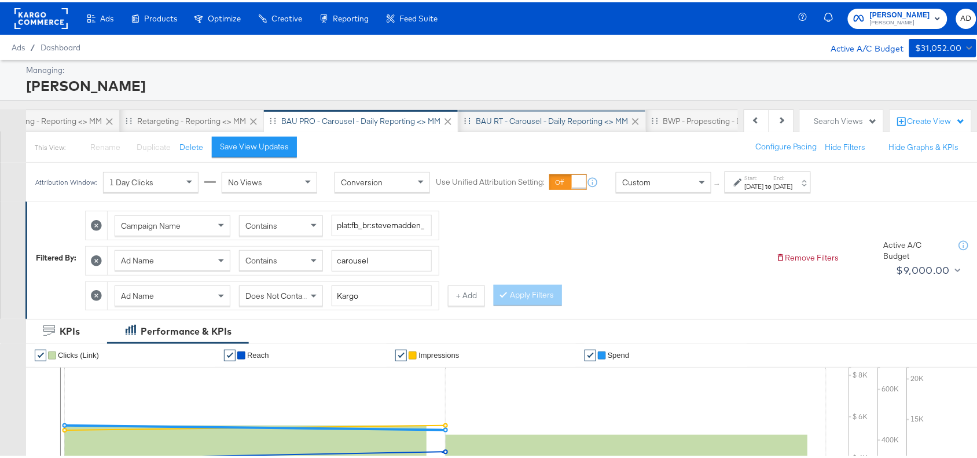
click at [539, 115] on div "BAU RT - Carousel - Daily Reporting <> MM" at bounding box center [552, 119] width 152 height 11
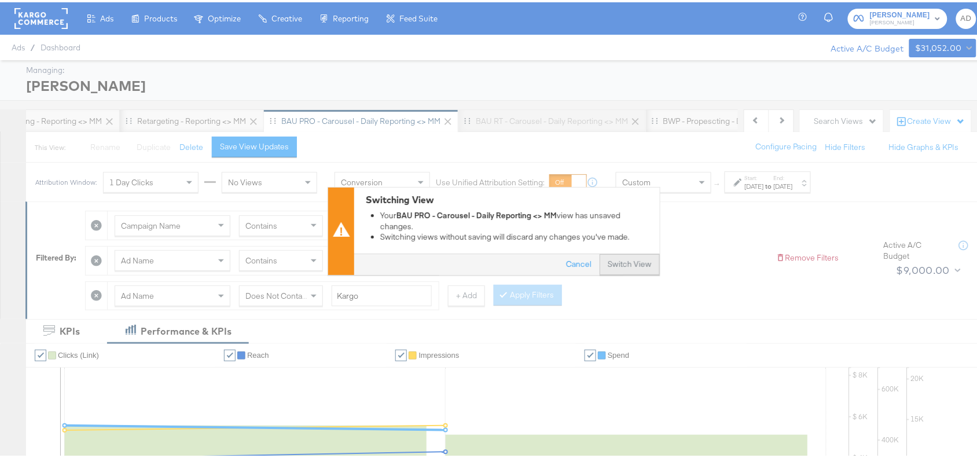
click at [620, 263] on button "Switch View" at bounding box center [630, 262] width 60 height 21
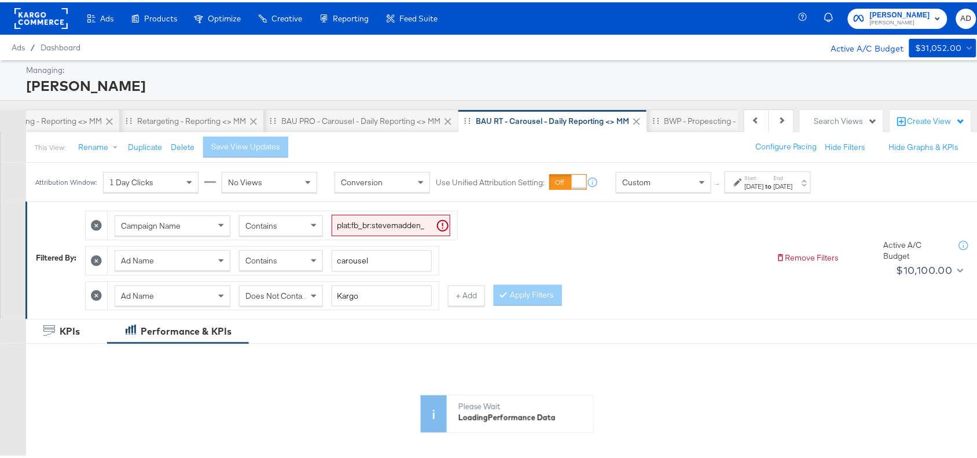
click at [764, 180] on label "Start:" at bounding box center [754, 176] width 19 height 8
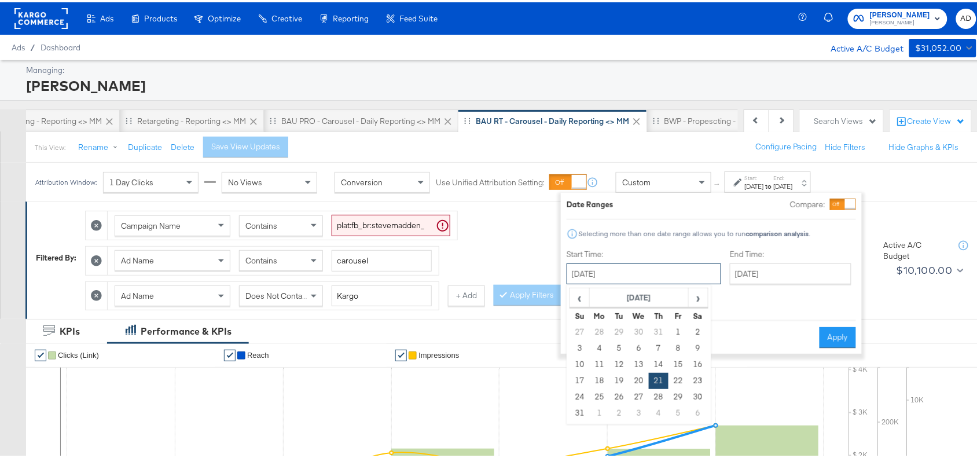
click at [624, 265] on input "[DATE]" at bounding box center [644, 271] width 155 height 21
click at [698, 302] on span "›" at bounding box center [699, 295] width 18 height 17
click at [584, 366] on td "14" at bounding box center [580, 362] width 20 height 16
type input "[DATE]"
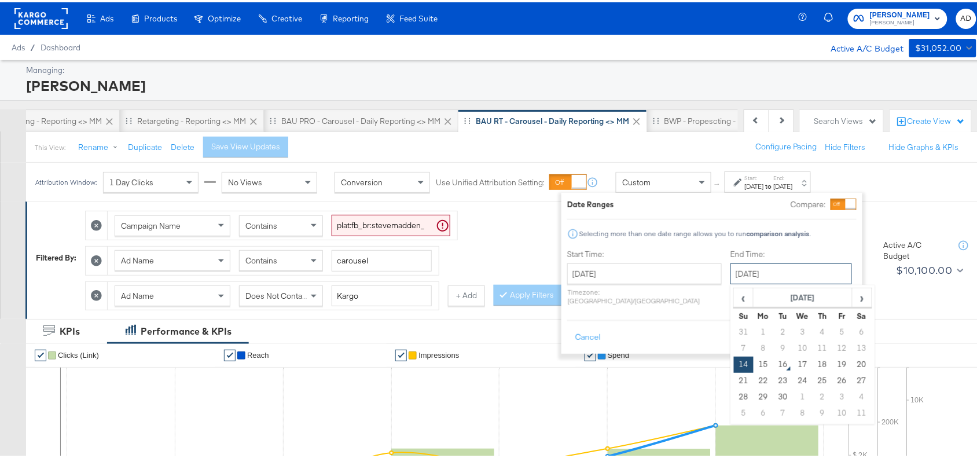
click at [774, 270] on input "[DATE]" at bounding box center [792, 271] width 122 height 21
click at [754, 367] on td "15" at bounding box center [764, 362] width 20 height 16
type input "[DATE]"
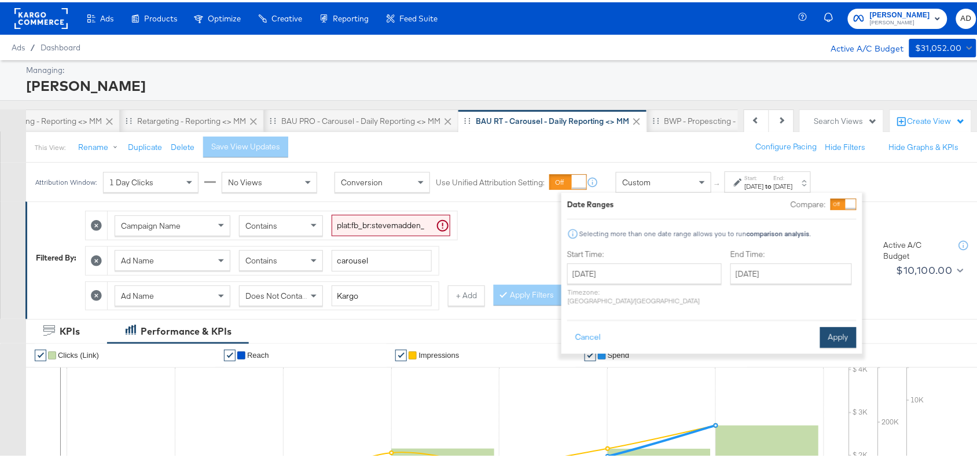
click at [832, 325] on button "Apply" at bounding box center [839, 335] width 36 height 21
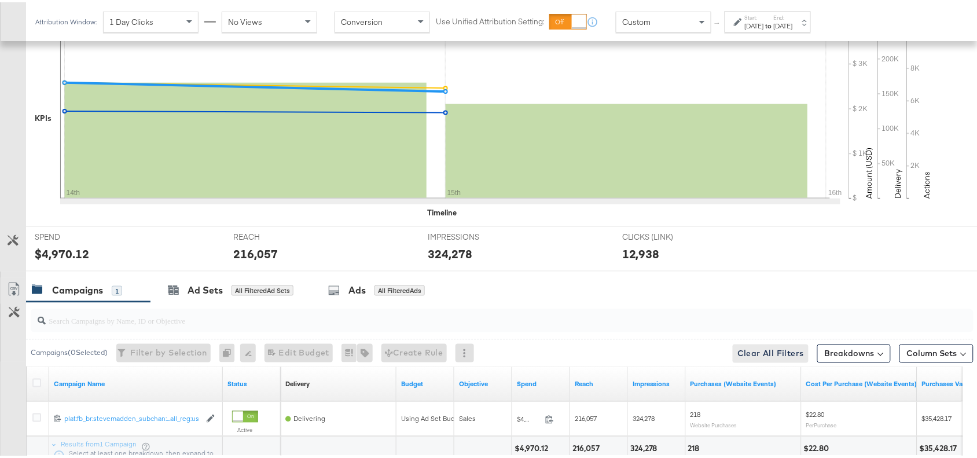
scroll to position [442, 0]
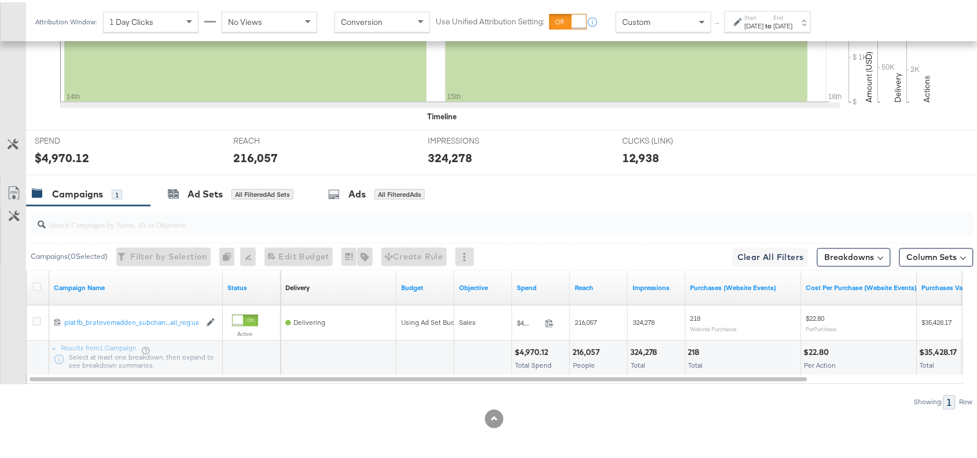
click at [841, 265] on div "Breakdowns" at bounding box center [855, 255] width 74 height 27
click at [860, 253] on button "Breakdowns" at bounding box center [855, 255] width 74 height 19
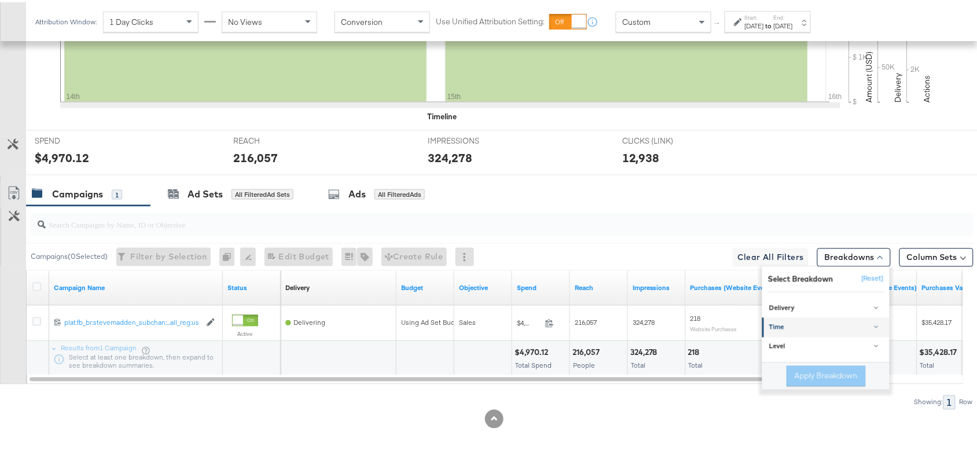
click at [788, 317] on link "Time" at bounding box center [826, 325] width 127 height 19
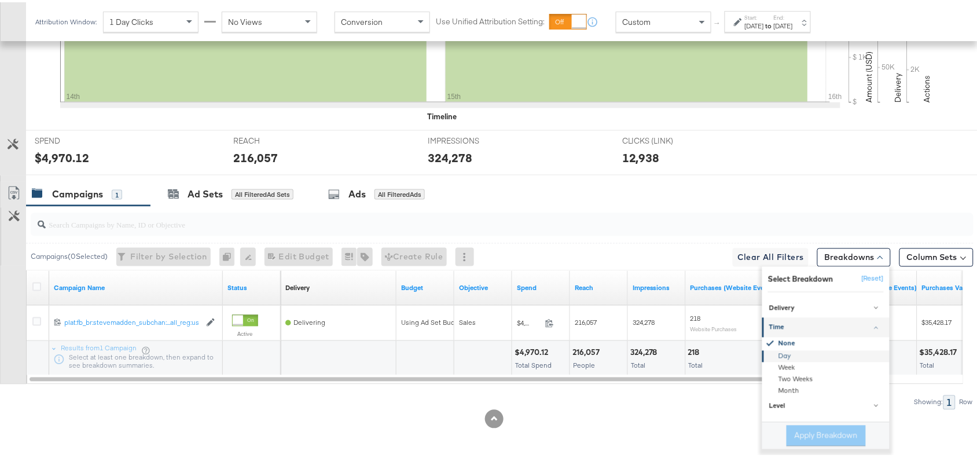
click at [764, 352] on div "Day" at bounding box center [827, 354] width 126 height 12
click at [796, 433] on button "Apply Breakdown" at bounding box center [826, 433] width 79 height 21
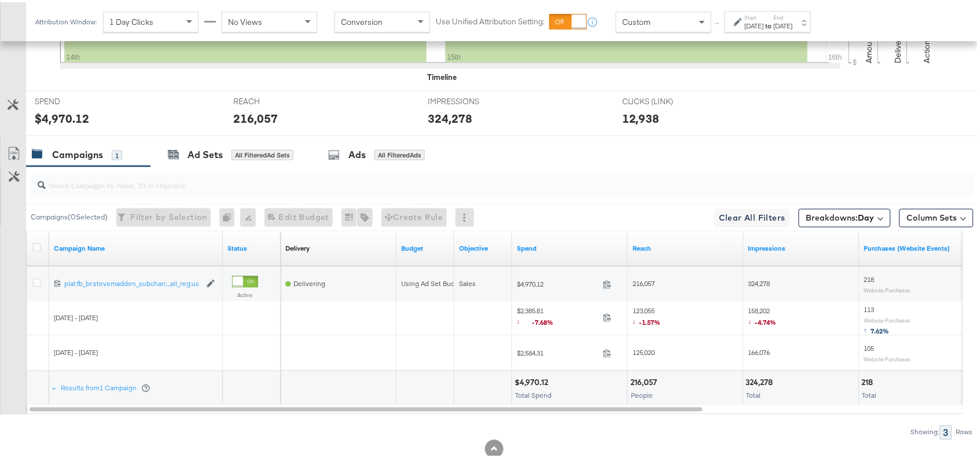
scroll to position [479, 0]
click at [9, 152] on icon at bounding box center [14, 151] width 14 height 14
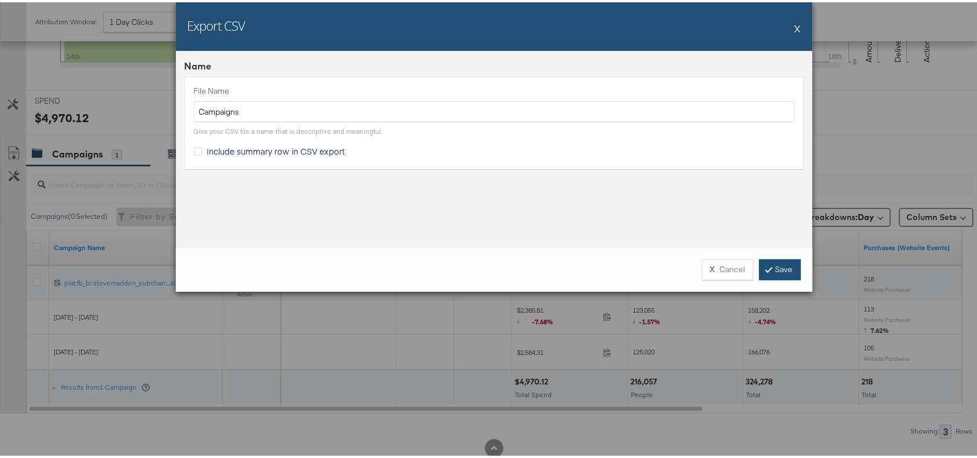
click at [776, 266] on link "Save" at bounding box center [781, 267] width 42 height 21
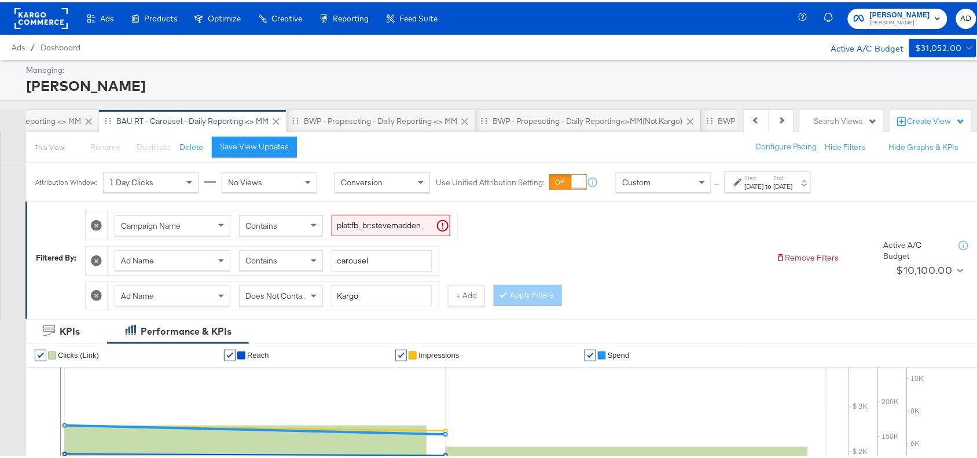
scroll to position [0, 490]
click at [404, 122] on div "BWP - Propescting - Daily Reporting <> MM" at bounding box center [379, 119] width 153 height 11
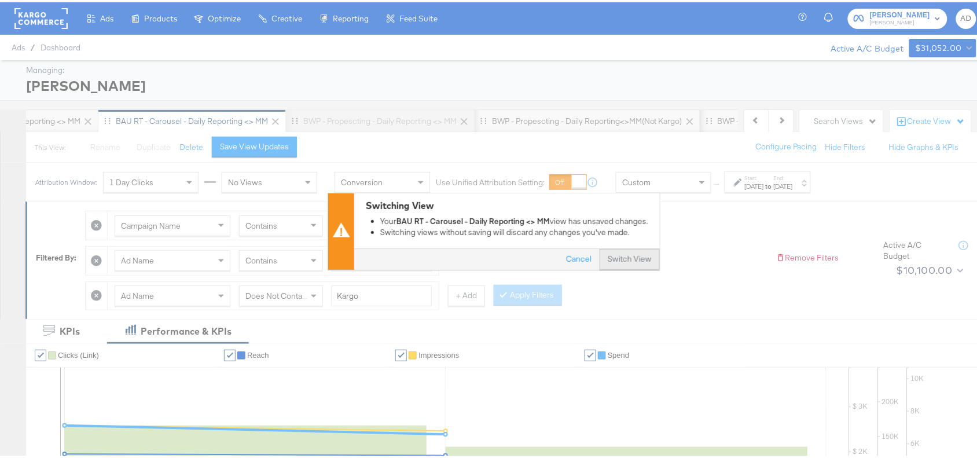
click at [623, 255] on button "Switch View" at bounding box center [630, 257] width 60 height 21
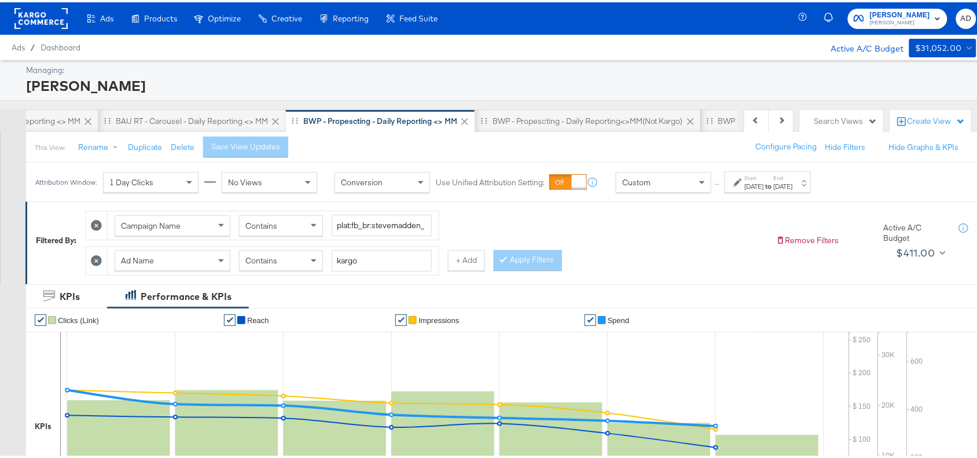
click at [793, 175] on div "Start: [DATE] to End: [DATE]" at bounding box center [769, 180] width 48 height 17
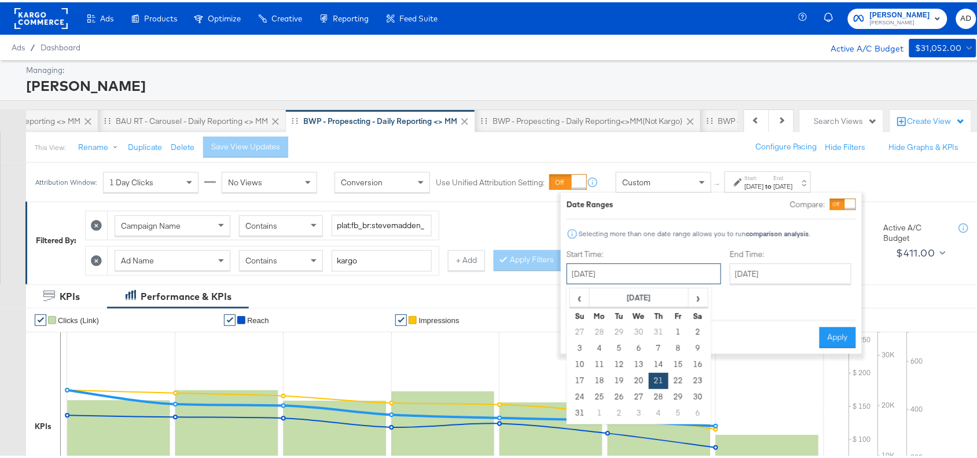
click at [633, 276] on input "[DATE]" at bounding box center [644, 271] width 155 height 21
click at [697, 296] on span "›" at bounding box center [699, 295] width 18 height 17
click at [585, 367] on td "14" at bounding box center [580, 362] width 20 height 16
type input "[DATE]"
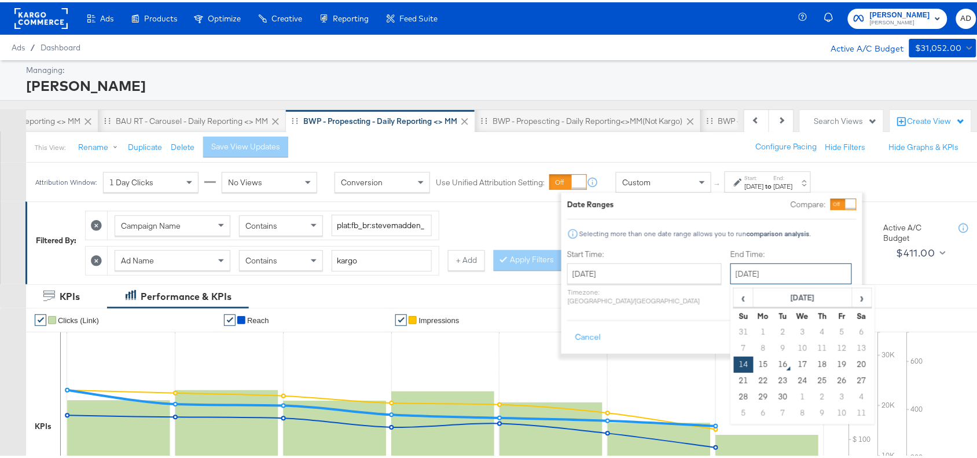
click at [768, 276] on input "[DATE]" at bounding box center [792, 271] width 122 height 21
click at [754, 368] on td "15" at bounding box center [764, 362] width 20 height 16
type input "[DATE]"
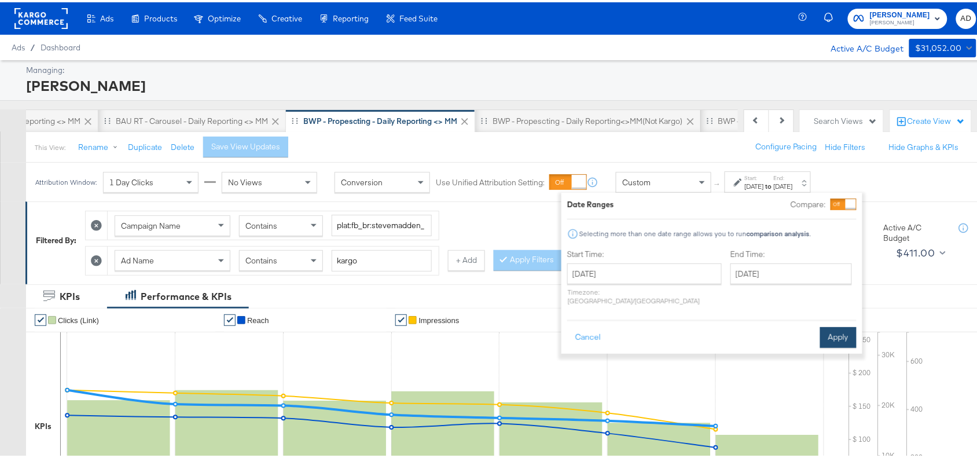
click at [847, 325] on button "Apply" at bounding box center [839, 335] width 36 height 21
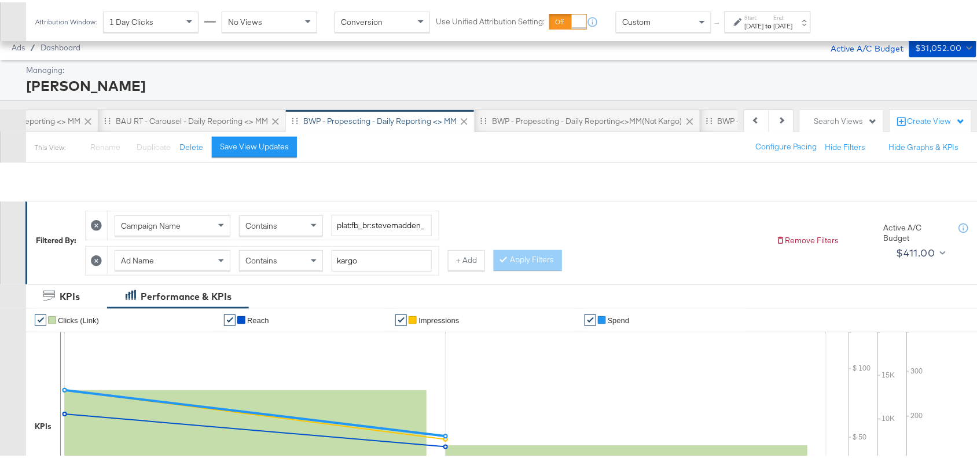
scroll to position [407, 0]
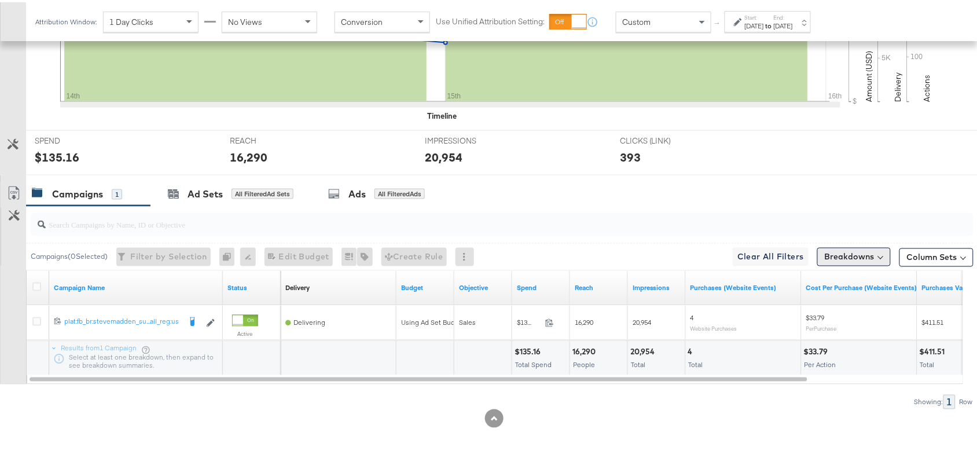
click at [846, 261] on button "Breakdowns" at bounding box center [855, 255] width 74 height 19
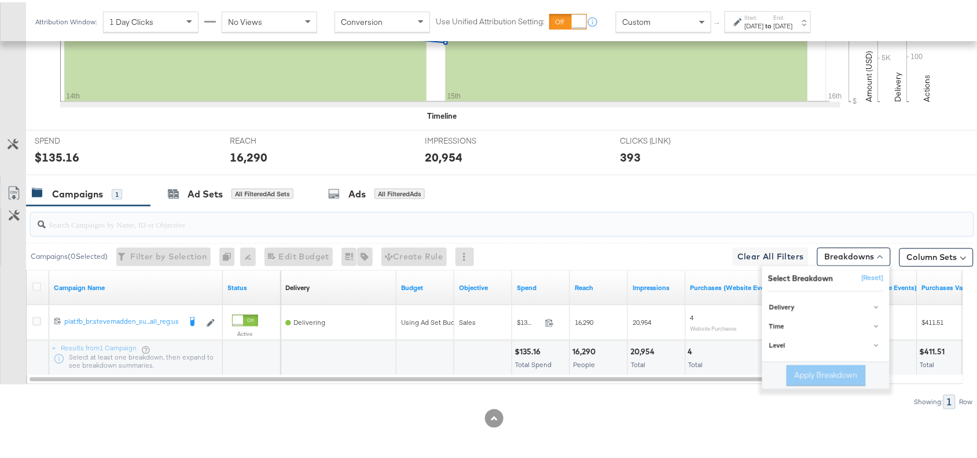
click at [685, 222] on input "search" at bounding box center [467, 217] width 843 height 23
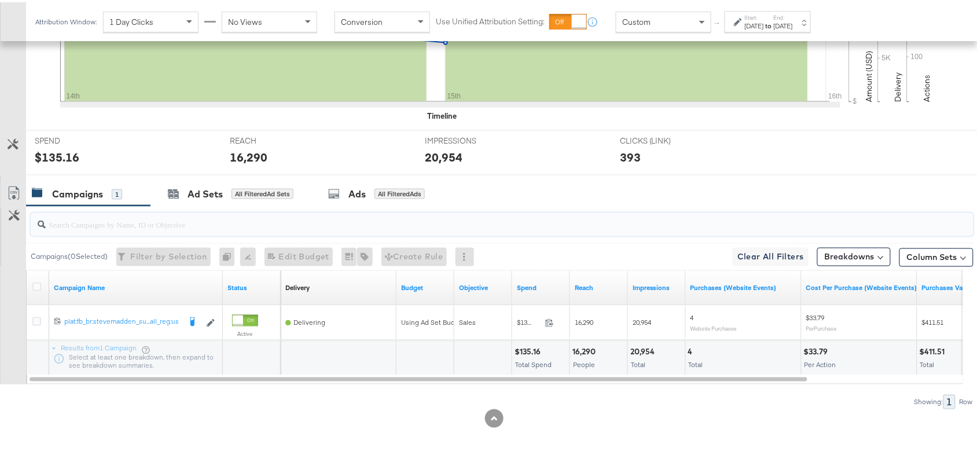
scroll to position [0, 0]
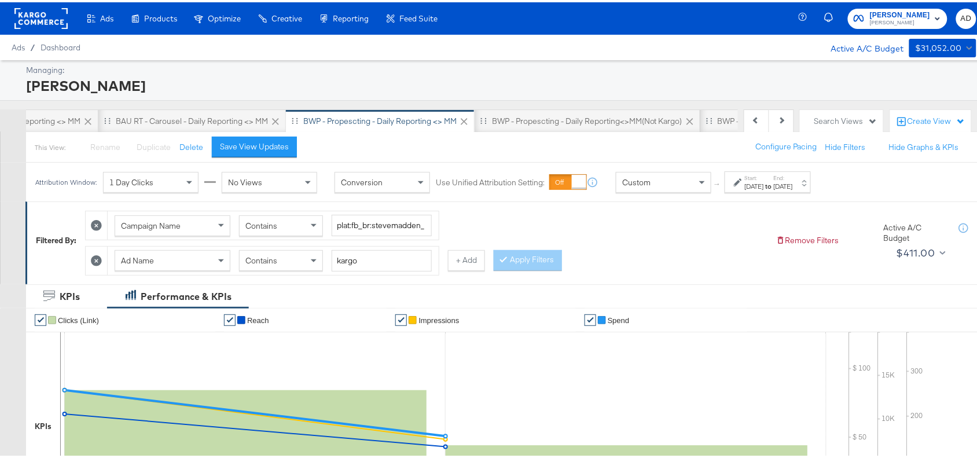
click at [764, 182] on div "[DATE]" at bounding box center [754, 184] width 19 height 9
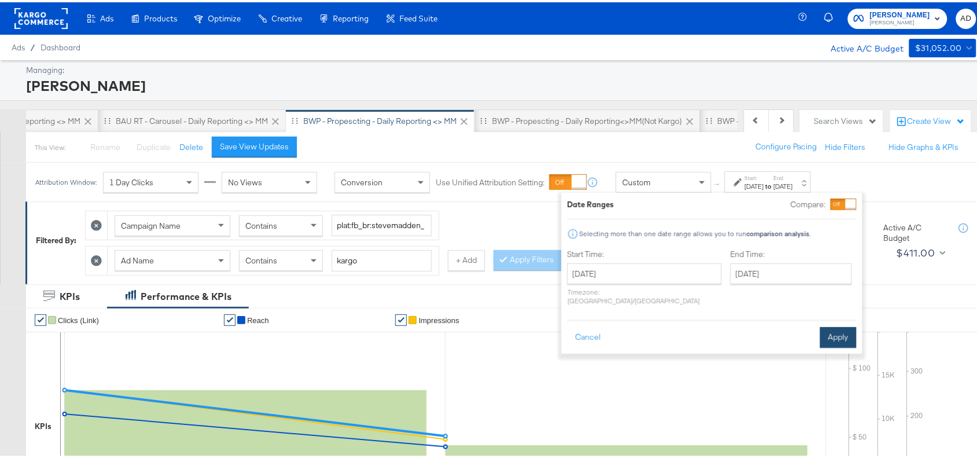
click at [831, 325] on button "Apply" at bounding box center [839, 335] width 36 height 21
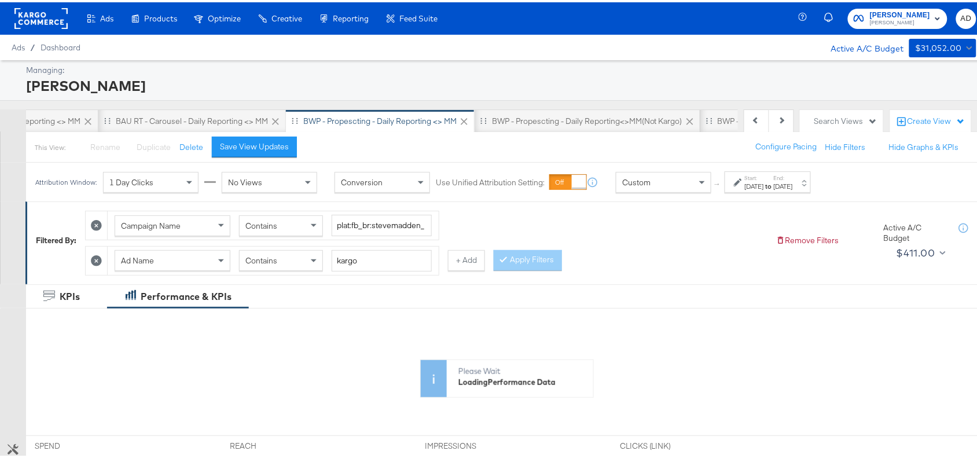
scroll to position [307, 0]
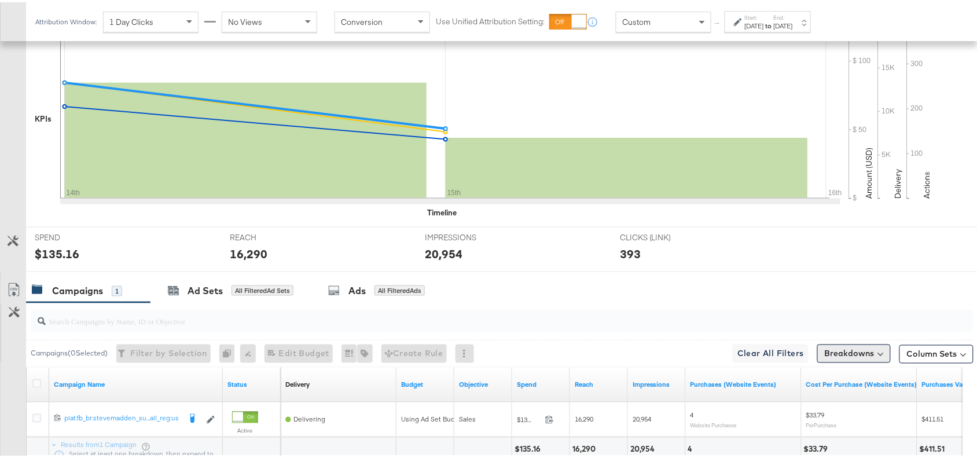
click at [861, 259] on div "SPEND SPEND $135.16 REACH REACH 16,290 IMPRESSIONS IMPRESSIONS 20,954 CLICKS (L…" at bounding box center [507, 247] width 962 height 45
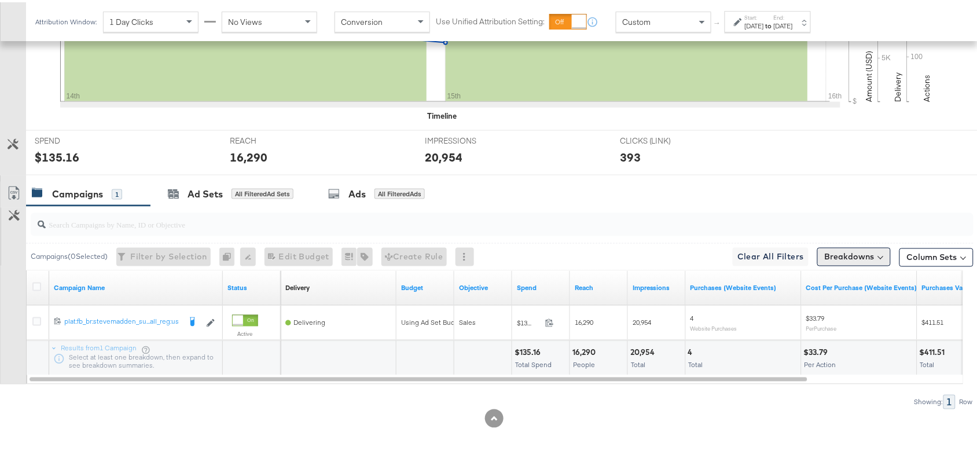
click at [841, 257] on button "Breakdowns" at bounding box center [855, 255] width 74 height 19
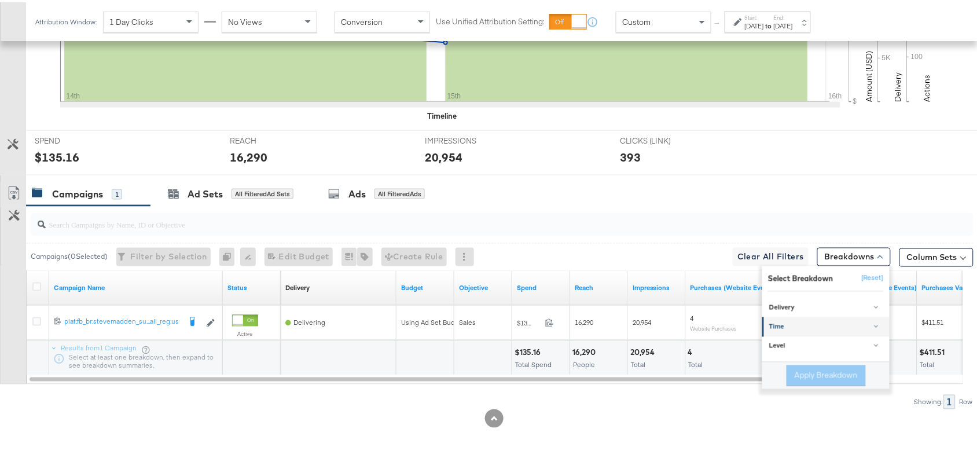
click at [776, 324] on div "Time" at bounding box center [827, 324] width 115 height 9
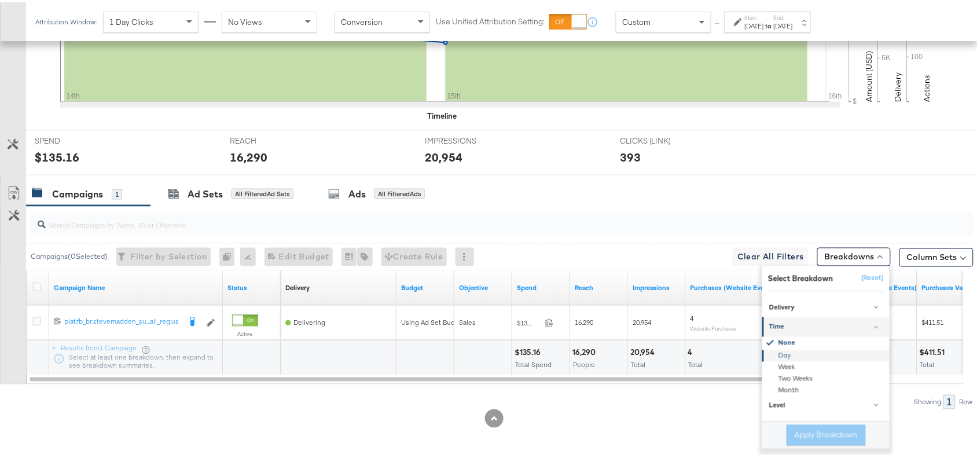
click at [778, 356] on div "Day" at bounding box center [827, 354] width 126 height 12
click at [789, 433] on button "Apply Breakdown" at bounding box center [826, 433] width 79 height 21
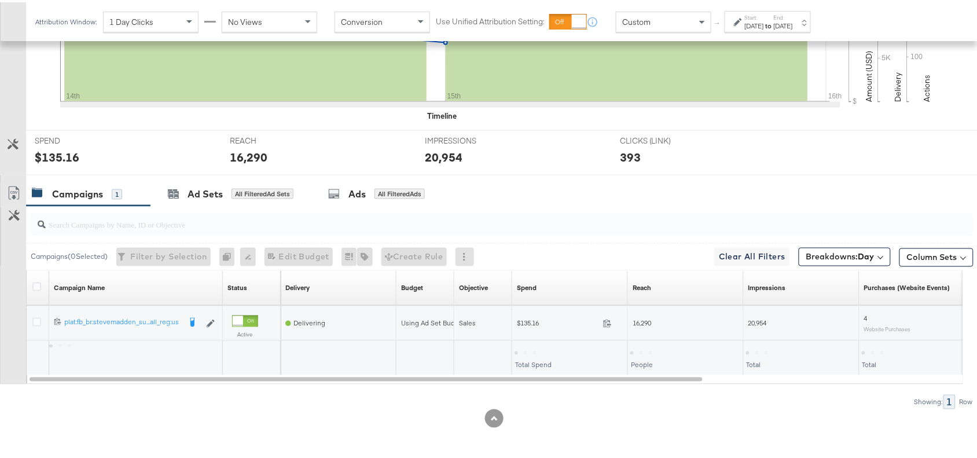
click at [789, 433] on div "KPIs Performance & KPIs Customize KPIs ✔ Clicks (Link) ✔ Reach ✔ Impressions ✔ …" at bounding box center [494, 168] width 988 height 580
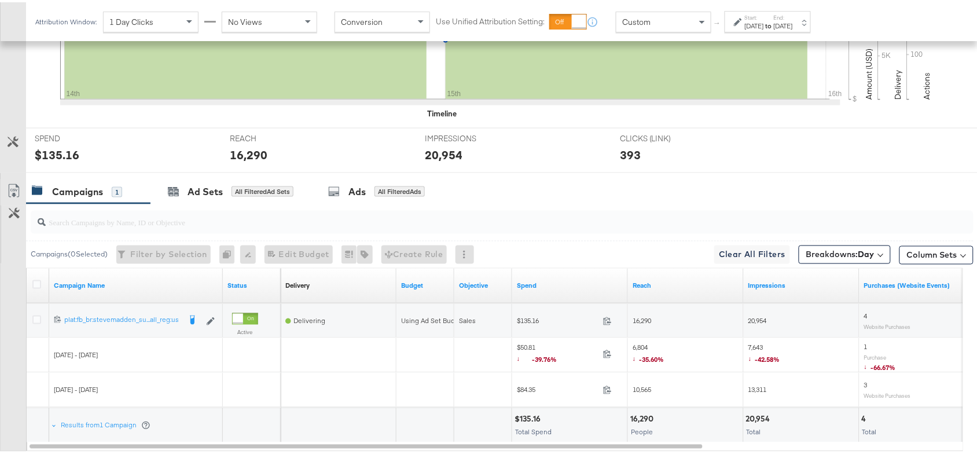
click at [10, 181] on link "Export as CSV" at bounding box center [14, 190] width 26 height 26
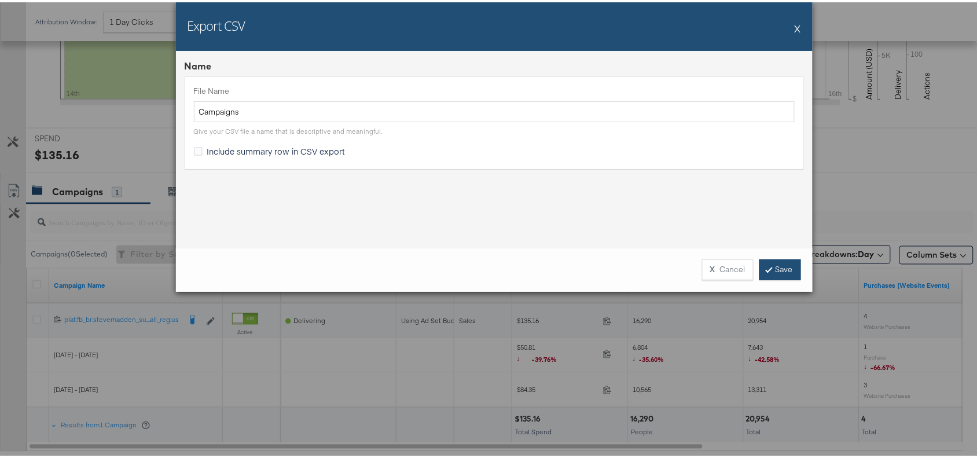
click at [771, 261] on link "Save" at bounding box center [781, 267] width 42 height 21
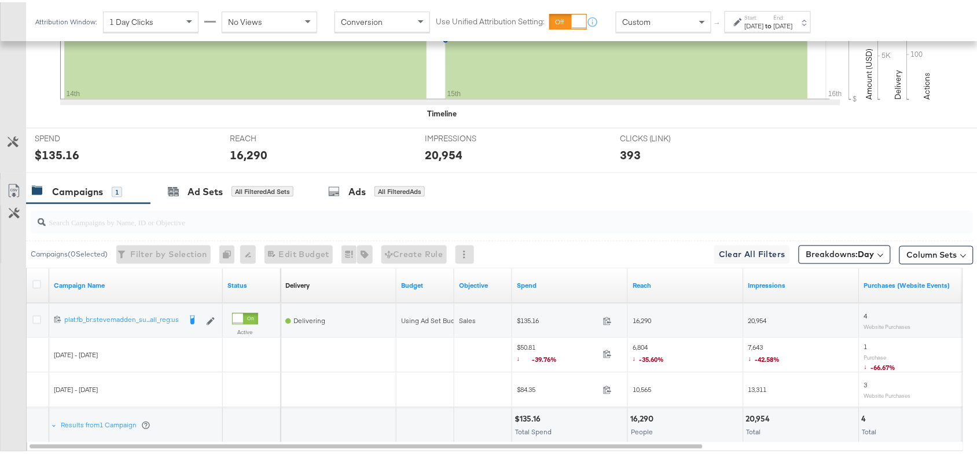
scroll to position [0, 0]
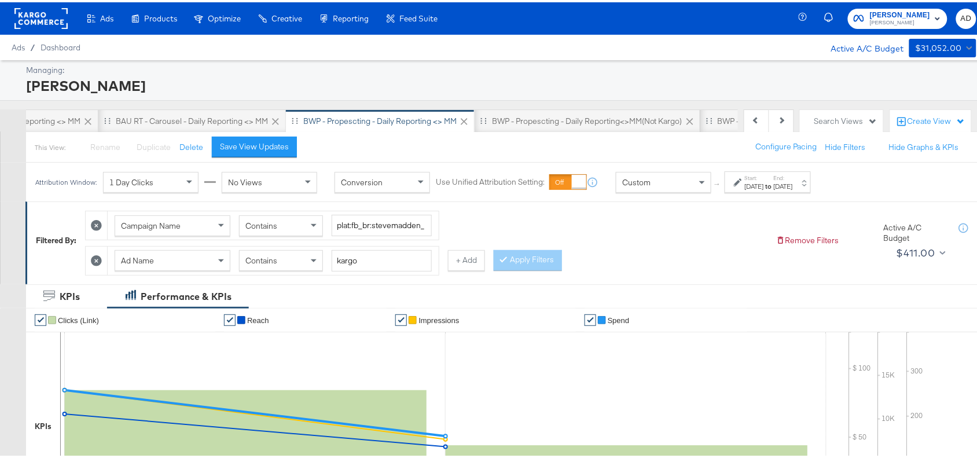
click at [611, 118] on div "BWP - Propescting - Daily Reporting<>MM(not kargo)" at bounding box center [587, 119] width 191 height 11
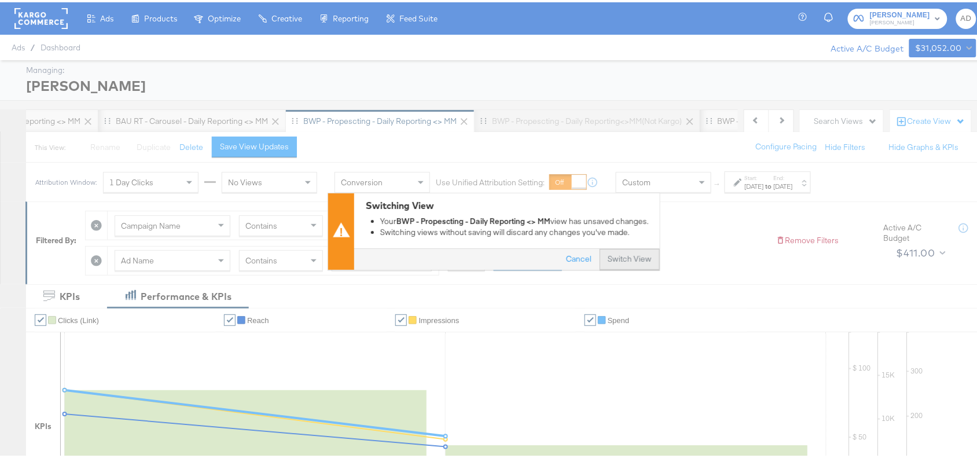
click at [613, 252] on button "Switch View" at bounding box center [630, 257] width 60 height 21
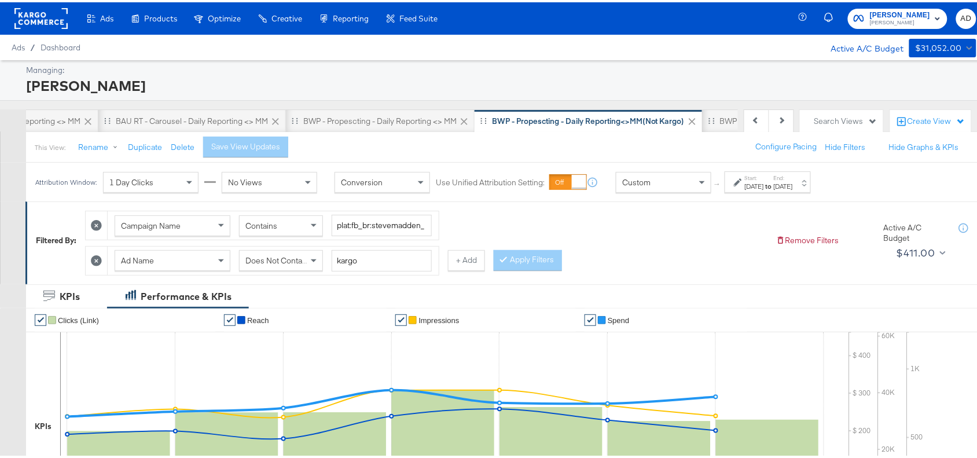
click at [764, 184] on div "[DATE]" at bounding box center [754, 184] width 19 height 9
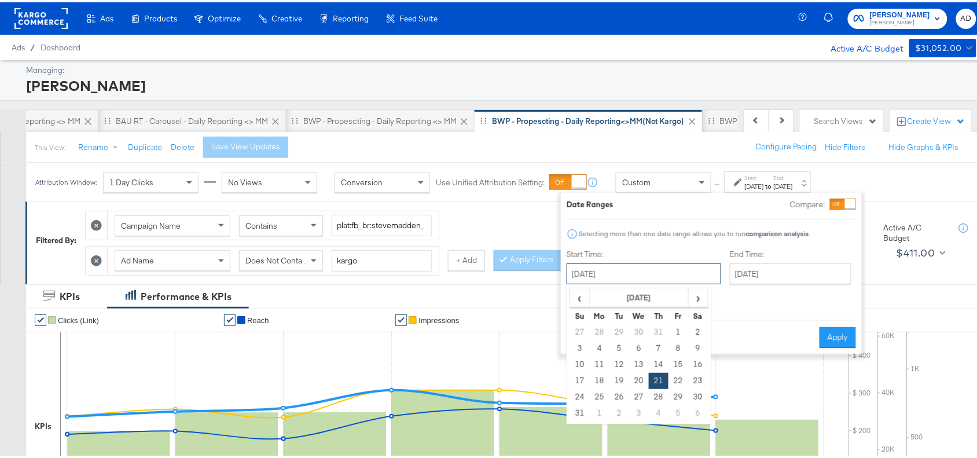
click at [640, 273] on input "[DATE]" at bounding box center [644, 271] width 155 height 21
click at [698, 285] on table "‹ [DATE] › Su Mo Tu We Th Fr Sa 27 28 29 30 31 1 2 3 4 5 6 7 8 9 10 11 12 13 14…" at bounding box center [639, 352] width 139 height 134
click at [698, 295] on span "›" at bounding box center [699, 295] width 18 height 17
click at [583, 361] on td "14" at bounding box center [580, 362] width 20 height 16
type input "[DATE]"
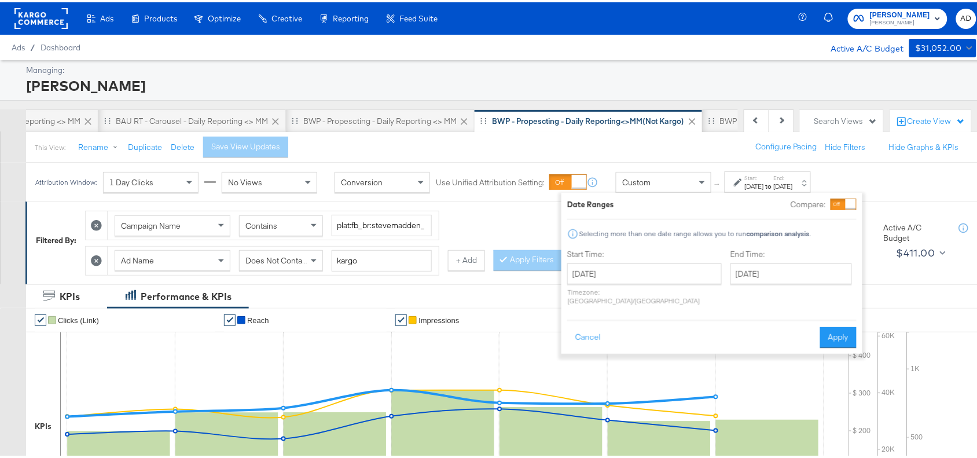
click at [746, 284] on div "End Time: [DATE] ‹ [DATE] › Su Mo Tu We Th Fr Sa 31 1 2 3 4 5 6 7 8 9 10 11 12 …" at bounding box center [794, 277] width 126 height 61
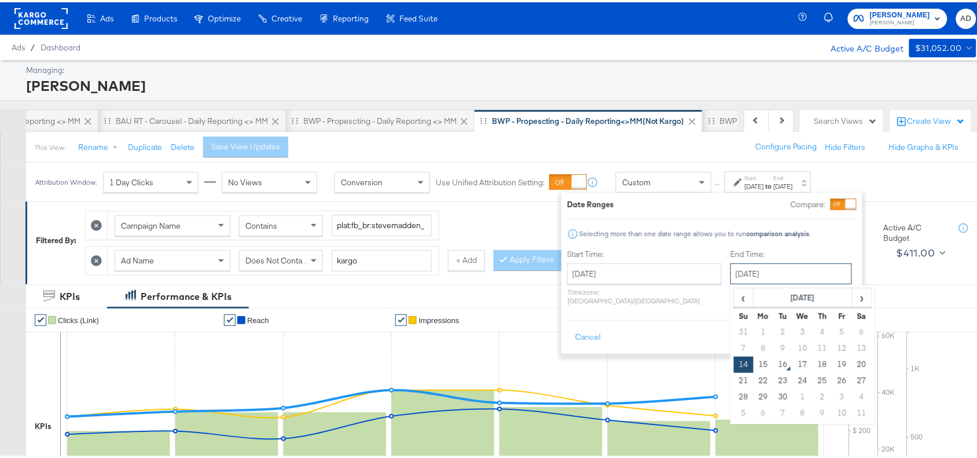
click at [768, 273] on input "[DATE]" at bounding box center [792, 271] width 122 height 21
click at [754, 369] on td "15" at bounding box center [764, 362] width 20 height 16
type input "[DATE]"
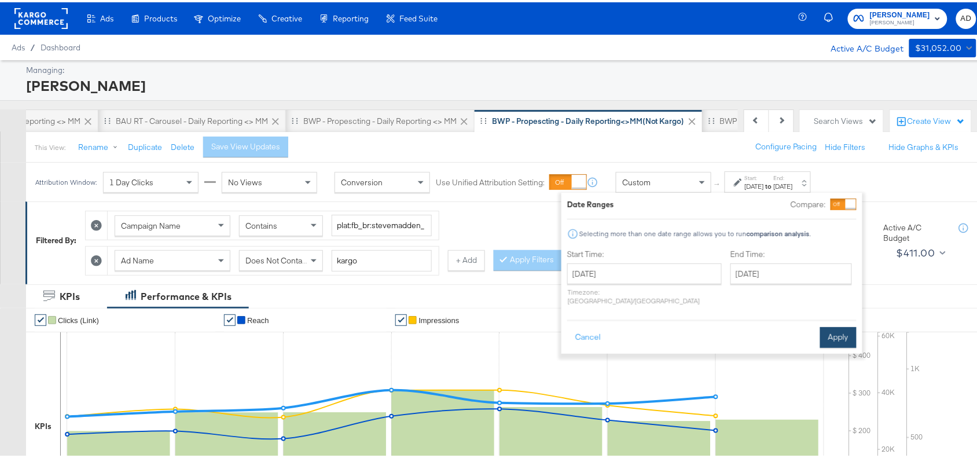
click at [829, 333] on button "Apply" at bounding box center [839, 335] width 36 height 21
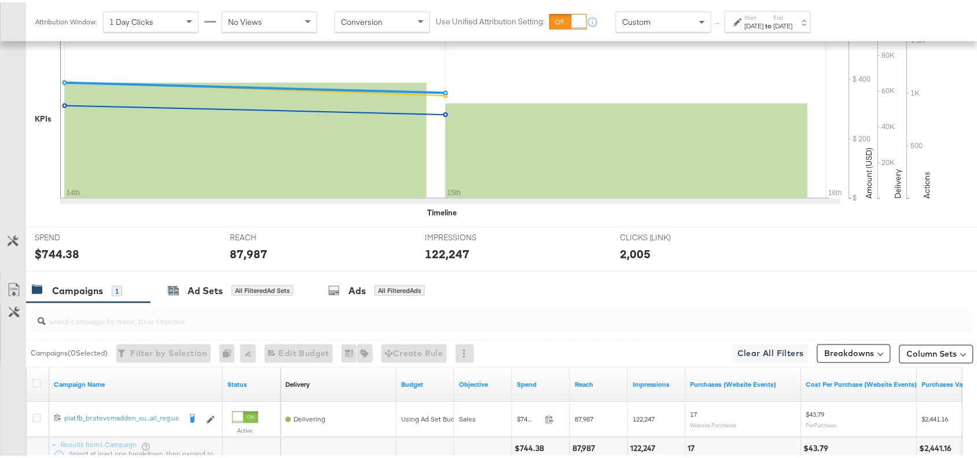
scroll to position [407, 0]
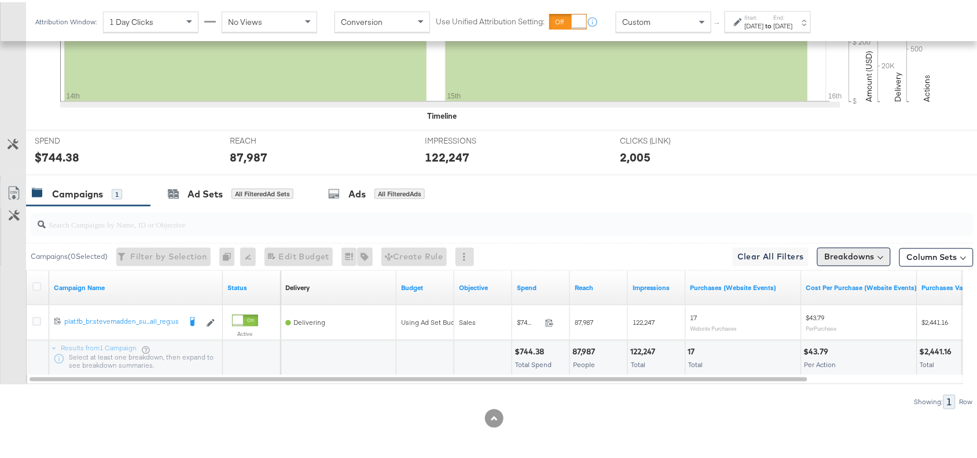
click at [860, 251] on button "Breakdowns" at bounding box center [855, 255] width 74 height 19
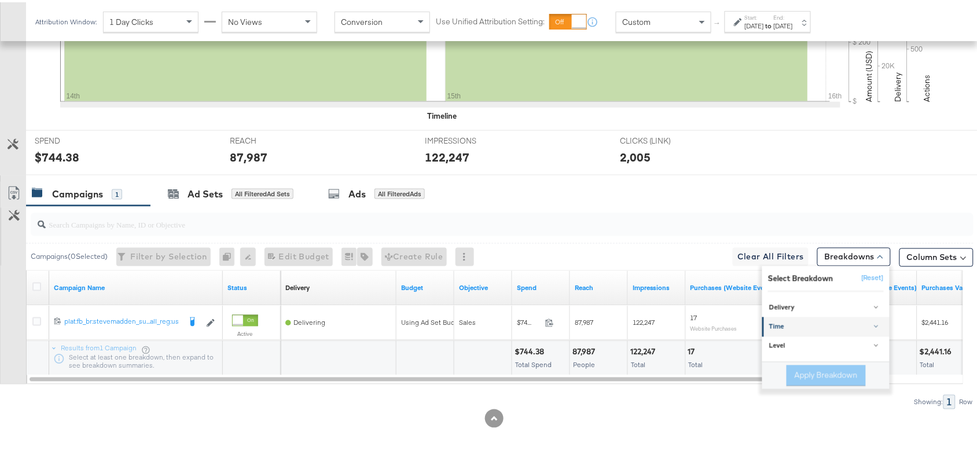
click at [781, 323] on div "Time" at bounding box center [827, 324] width 115 height 9
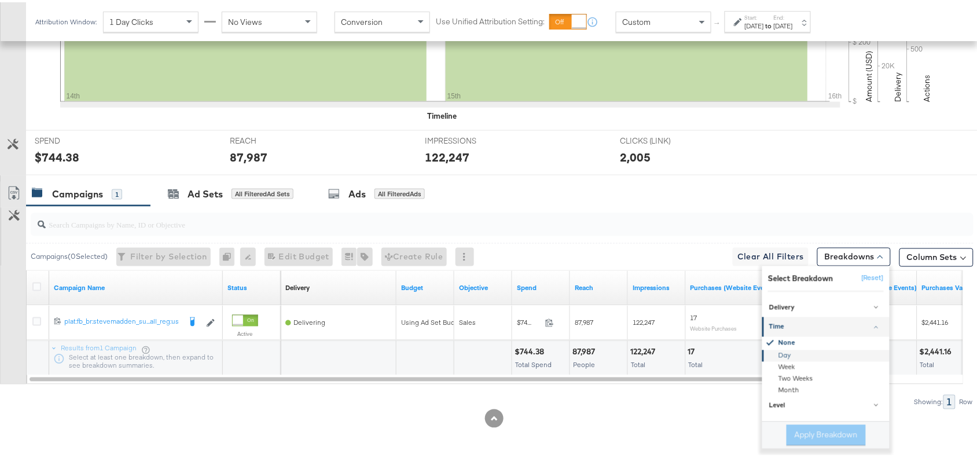
click at [771, 353] on div "Day" at bounding box center [827, 354] width 126 height 12
click at [787, 435] on button "Apply Breakdown" at bounding box center [826, 433] width 79 height 21
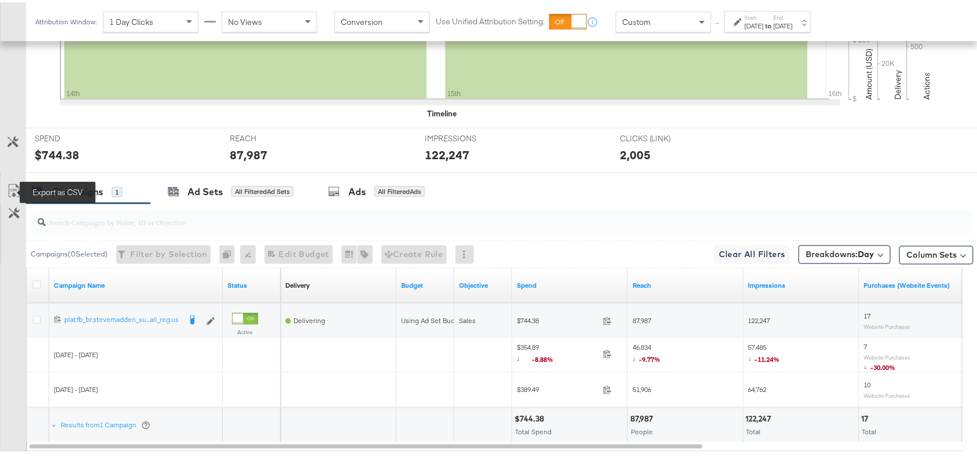
click at [13, 189] on icon at bounding box center [14, 189] width 14 height 14
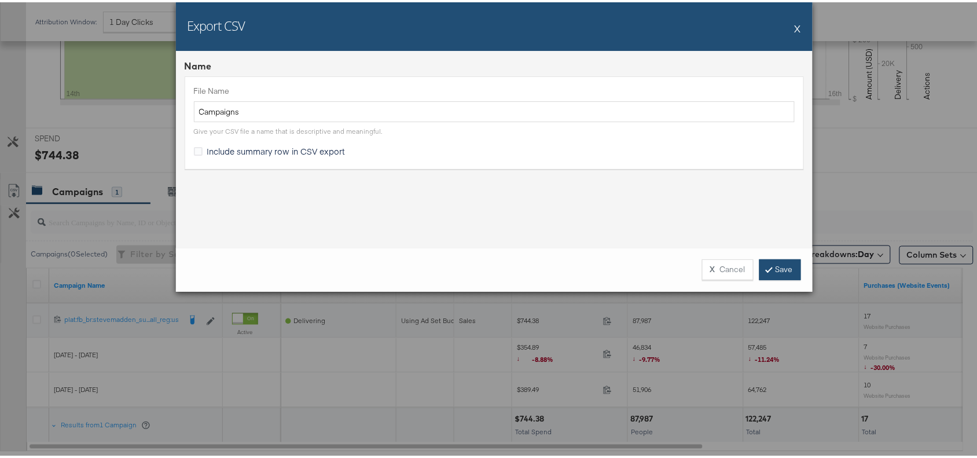
click at [768, 268] on icon at bounding box center [769, 266] width 3 height 7
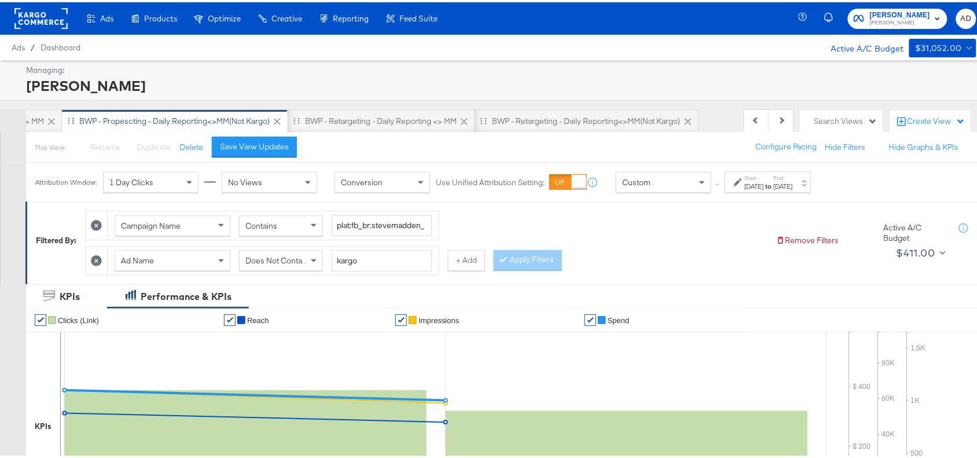
scroll to position [0, 922]
click at [385, 120] on div "BWP - Retargeting - Daily Reporting <> MM" at bounding box center [381, 119] width 152 height 11
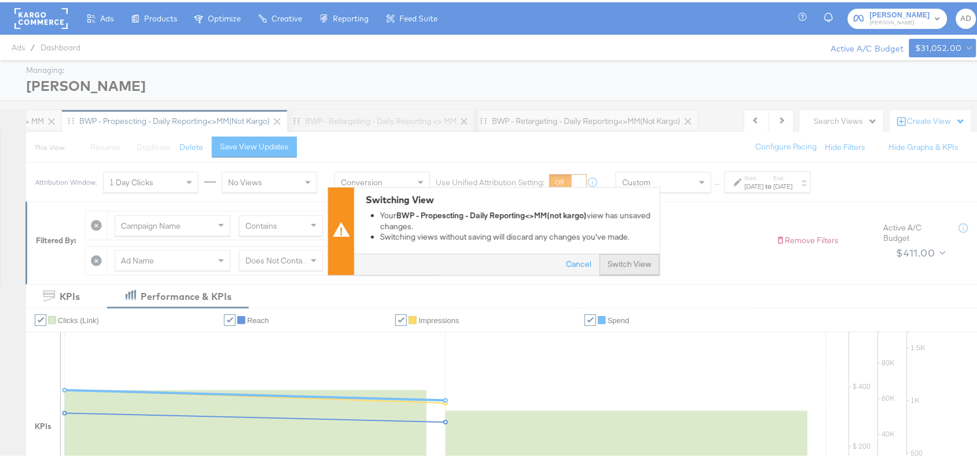
click at [620, 262] on button "Switch View" at bounding box center [630, 262] width 60 height 21
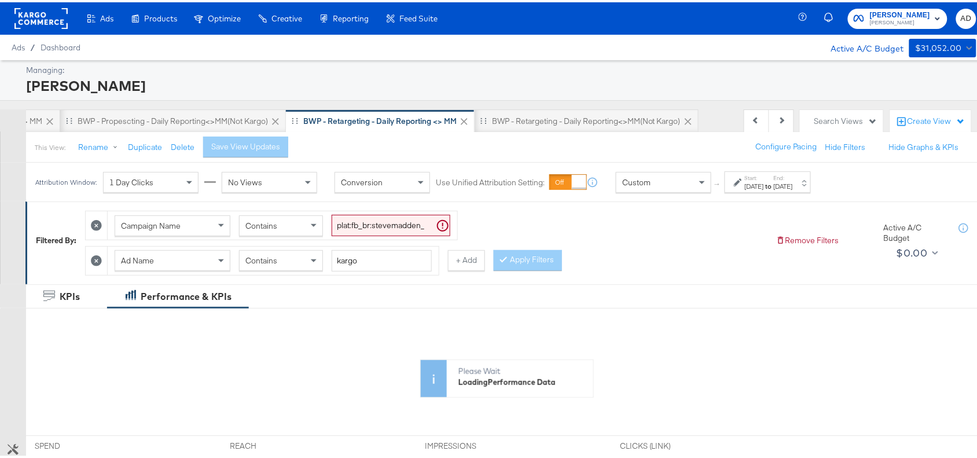
click at [774, 188] on strong "to" at bounding box center [769, 184] width 10 height 9
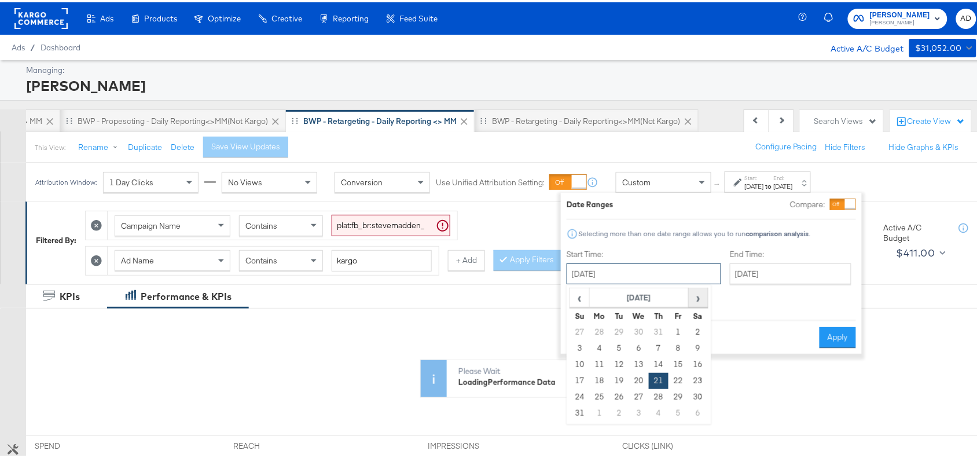
drag, startPoint x: 621, startPoint y: 263, endPoint x: 701, endPoint y: 304, distance: 89.6
click at [701, 282] on div "[DATE] ‹ [DATE] › Su Mo Tu We Th Fr Sa 27 28 29 30 31 1 2 3 4 5 6 7 8 9 10 11 1…" at bounding box center [644, 271] width 155 height 21
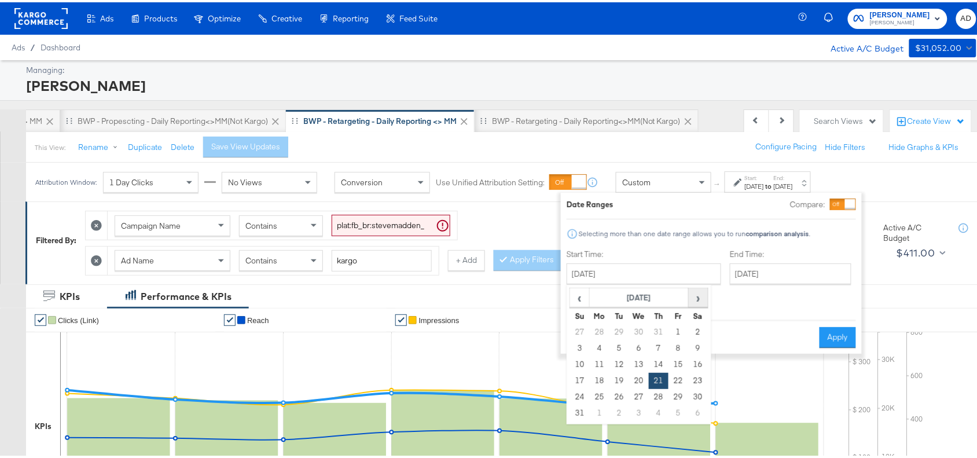
click at [701, 304] on span "›" at bounding box center [699, 295] width 18 height 17
click at [577, 366] on td "14" at bounding box center [580, 362] width 20 height 16
type input "[DATE]"
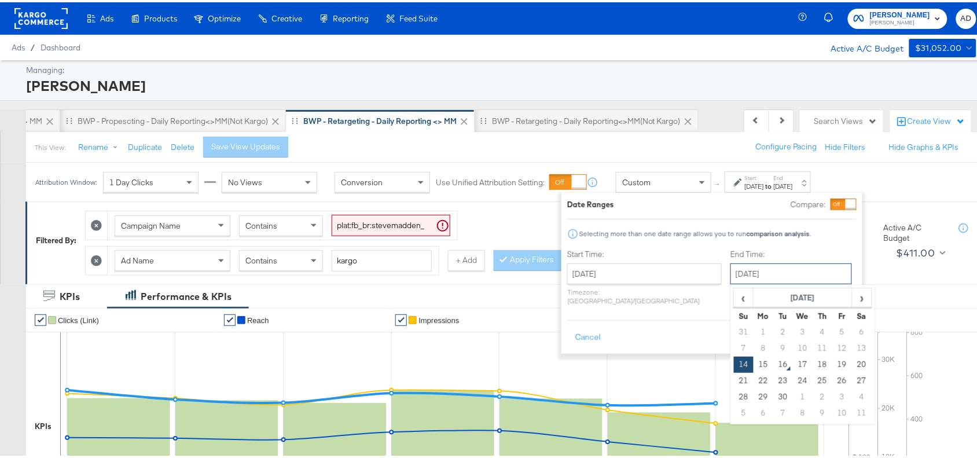
click at [752, 275] on input "[DATE]" at bounding box center [792, 271] width 122 height 21
click at [754, 360] on td "15" at bounding box center [764, 362] width 20 height 16
type input "[DATE]"
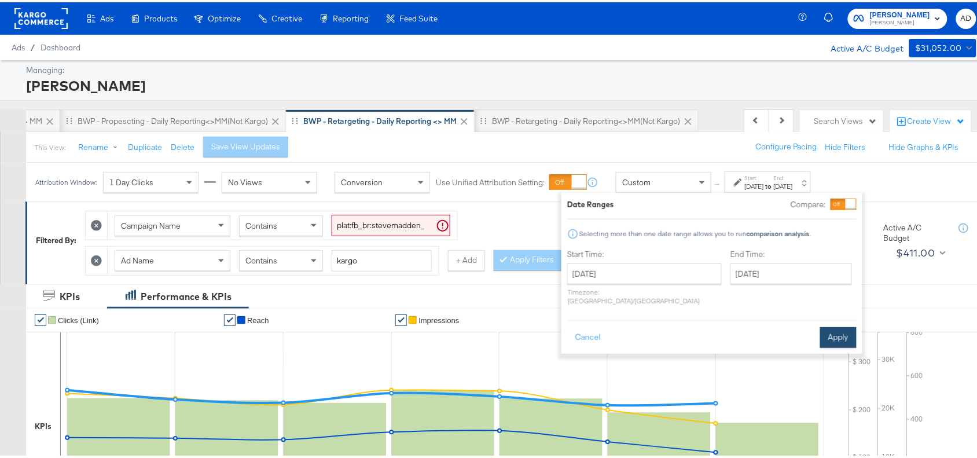
click at [839, 325] on button "Apply" at bounding box center [839, 335] width 36 height 21
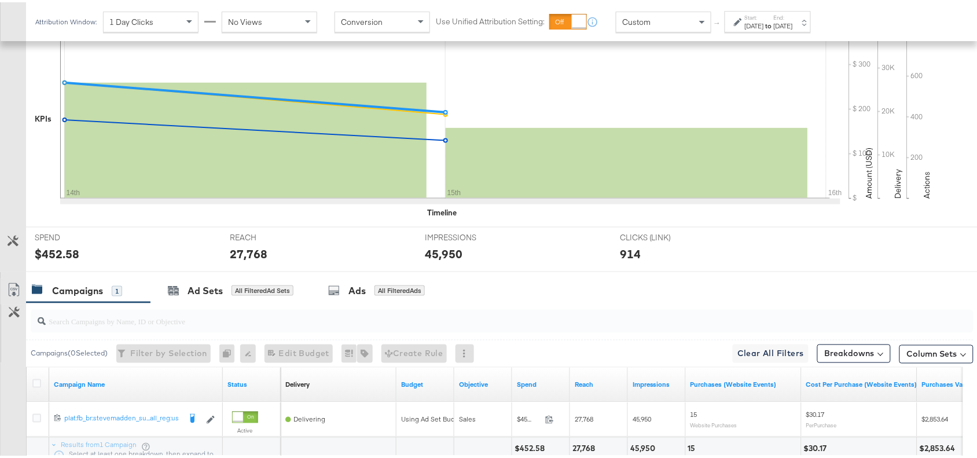
scroll to position [407, 0]
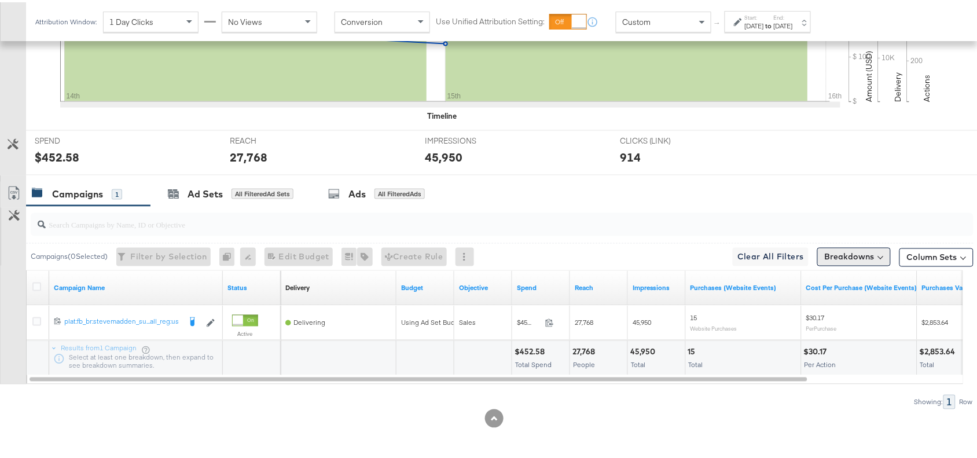
click at [820, 255] on button "Breakdowns" at bounding box center [855, 255] width 74 height 19
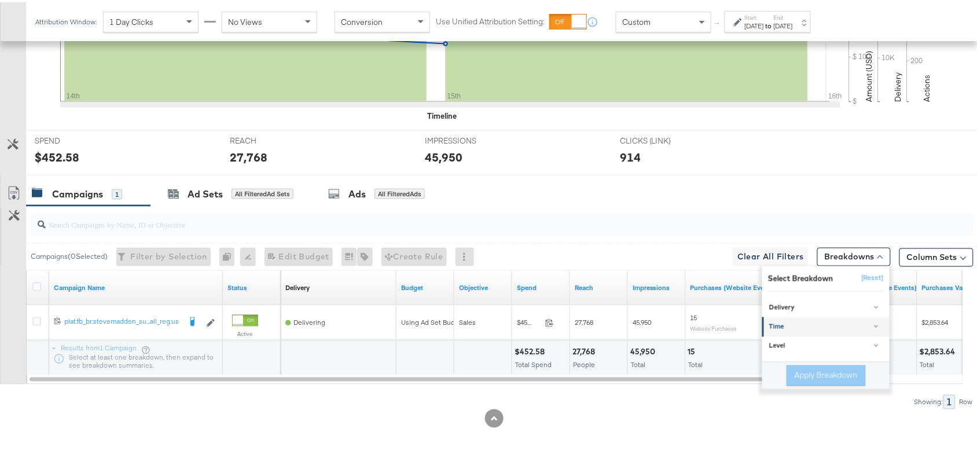
click at [770, 320] on div "Time" at bounding box center [827, 324] width 115 height 9
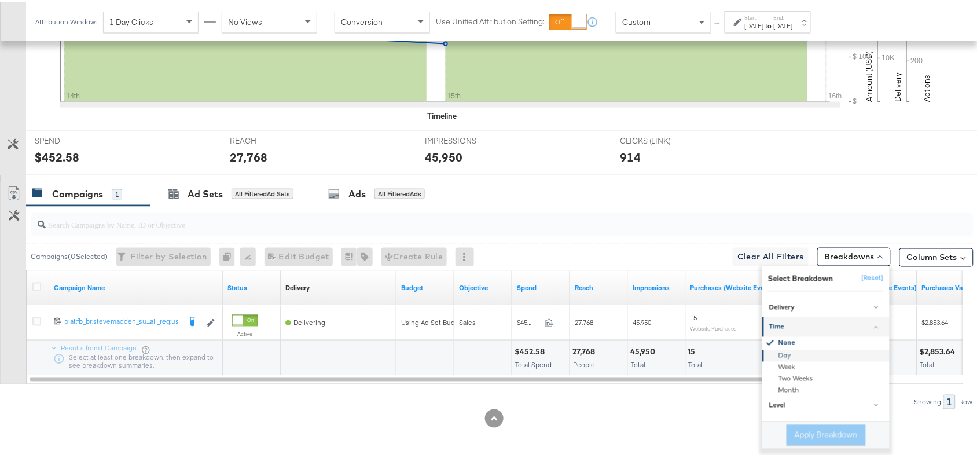
click at [782, 349] on div "Day" at bounding box center [827, 354] width 126 height 12
click at [799, 433] on button "Apply Breakdown" at bounding box center [826, 433] width 79 height 21
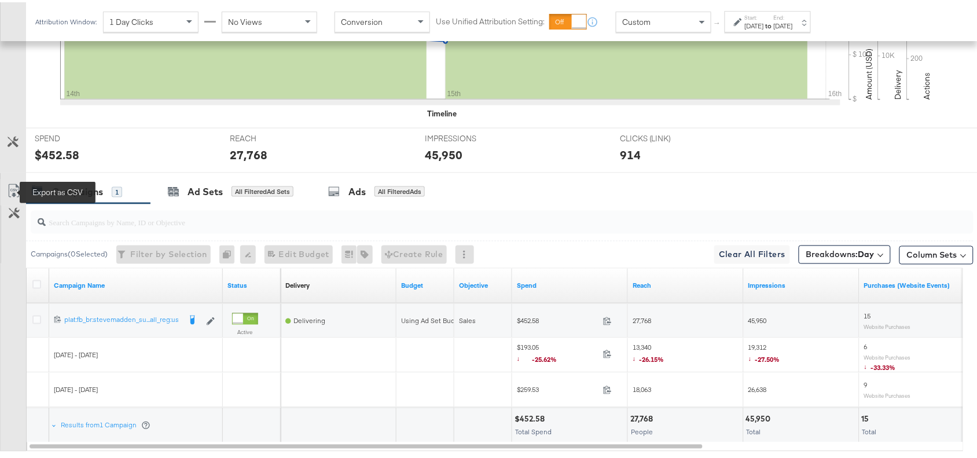
click at [12, 194] on icon at bounding box center [14, 189] width 14 height 14
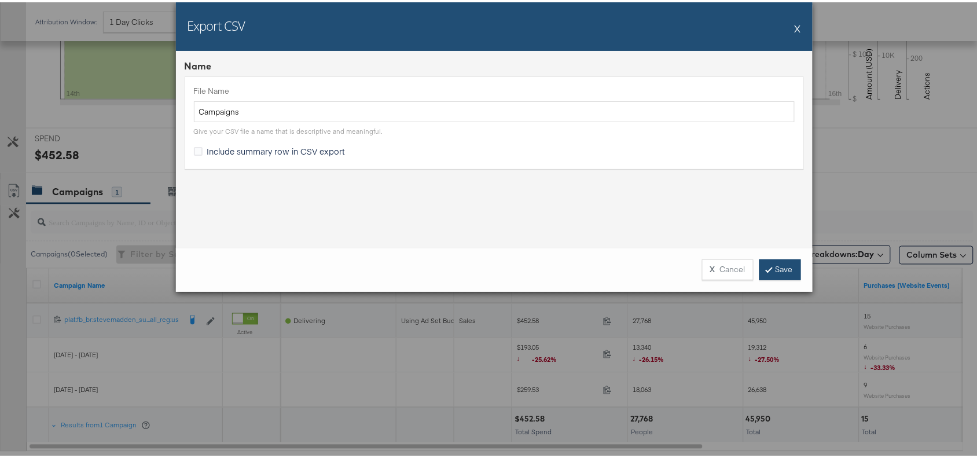
click at [763, 275] on link "Save" at bounding box center [781, 267] width 42 height 21
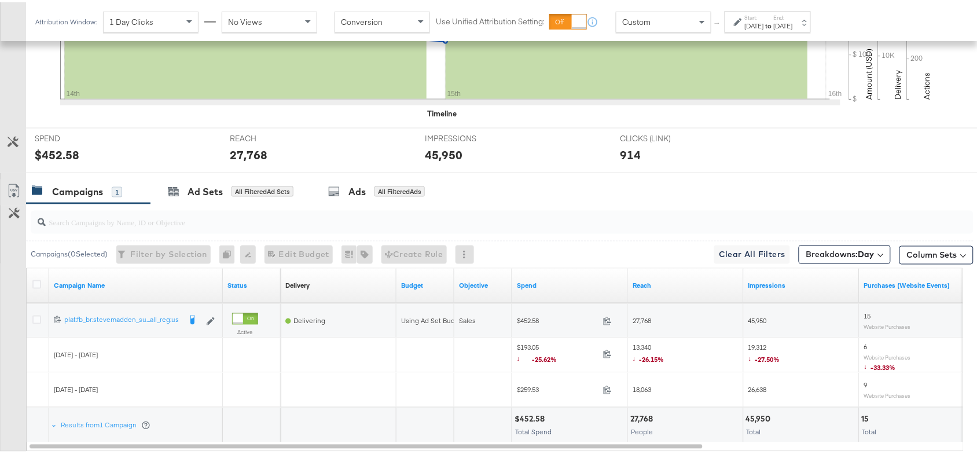
scroll to position [0, 0]
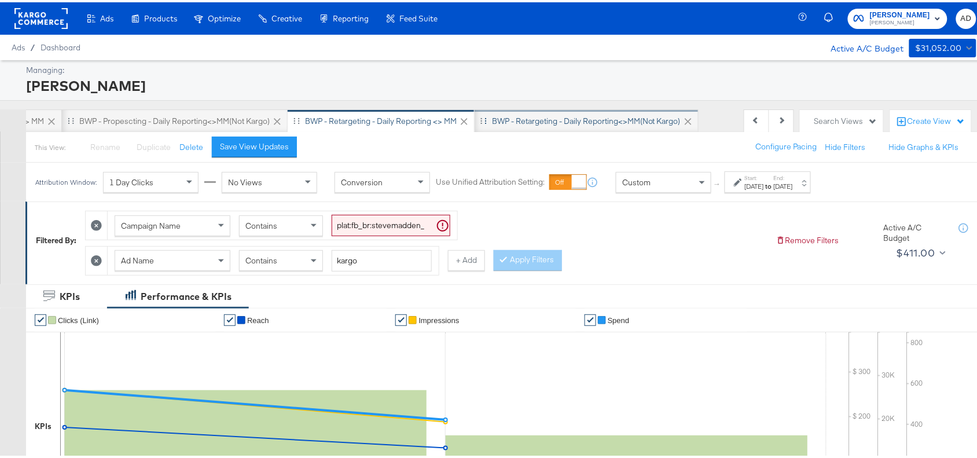
click at [543, 114] on div "BWP - Retargeting - Daily Reporting<>MM(not kargo)" at bounding box center [586, 119] width 189 height 11
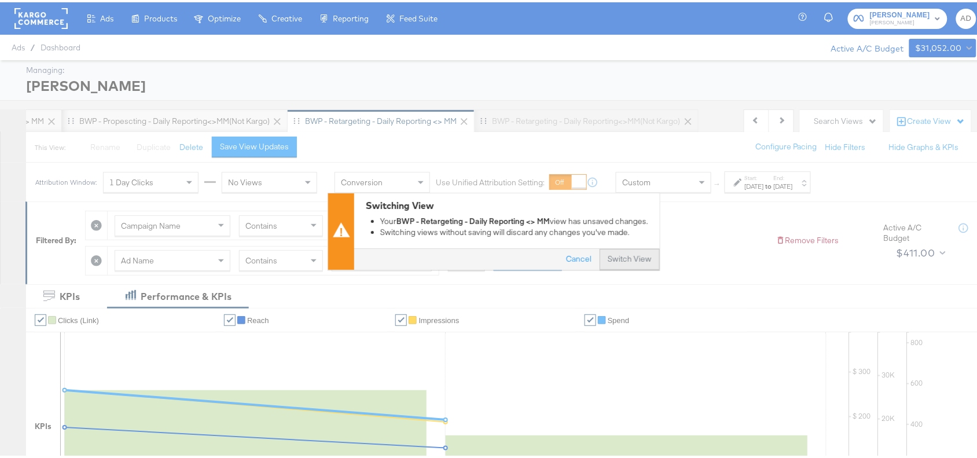
click at [623, 262] on button "Switch View" at bounding box center [630, 257] width 60 height 21
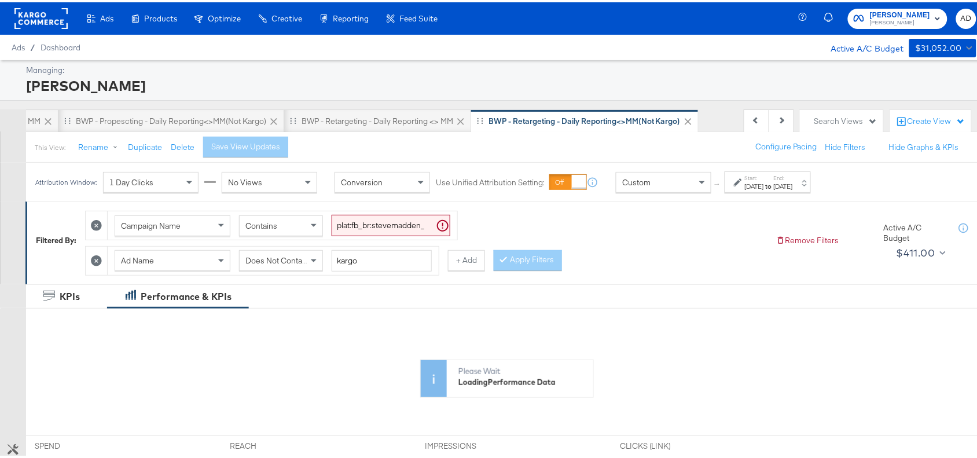
click at [764, 175] on label "Start:" at bounding box center [754, 176] width 19 height 8
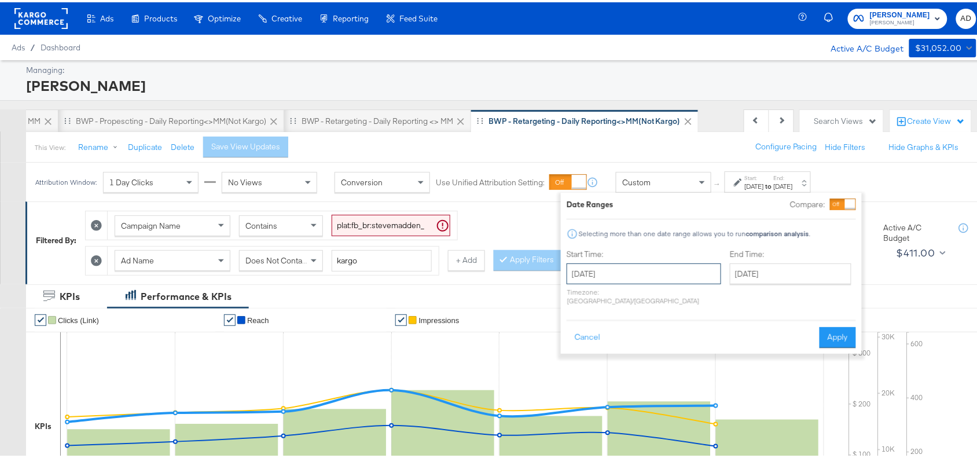
click at [641, 273] on input "[DATE]" at bounding box center [644, 271] width 155 height 21
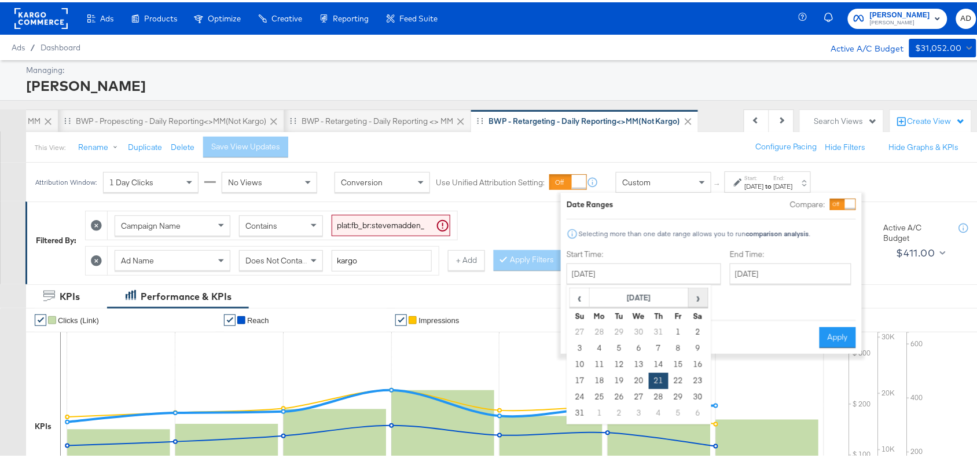
click at [692, 302] on span "›" at bounding box center [699, 295] width 18 height 17
click at [577, 364] on td "14" at bounding box center [580, 362] width 20 height 16
type input "[DATE]"
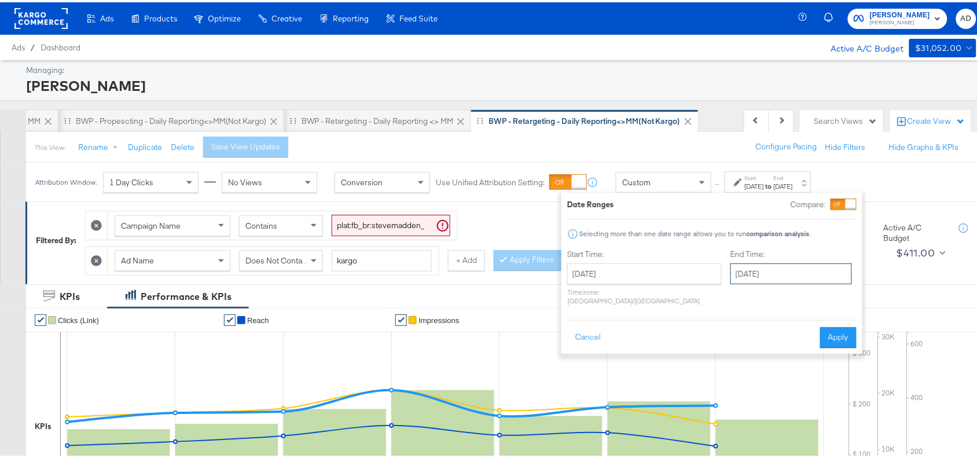
click at [746, 271] on input "[DATE]" at bounding box center [792, 271] width 122 height 21
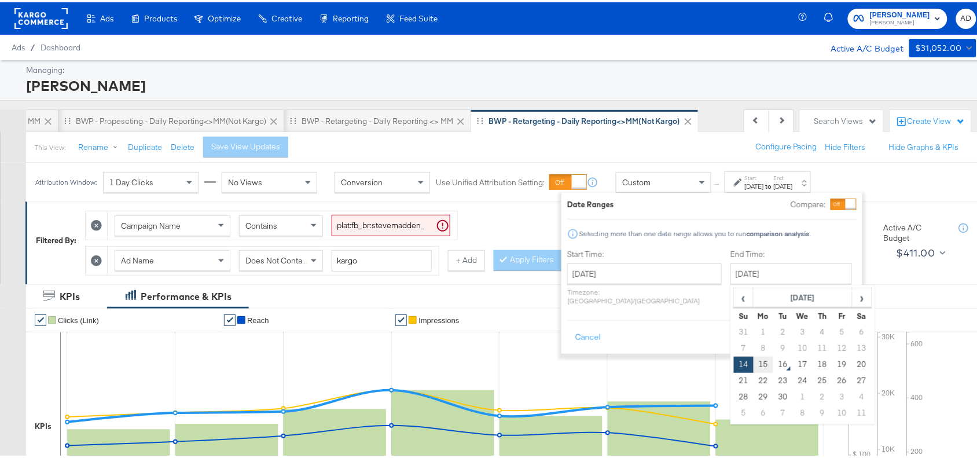
click at [754, 367] on td "15" at bounding box center [764, 362] width 20 height 16
type input "[DATE]"
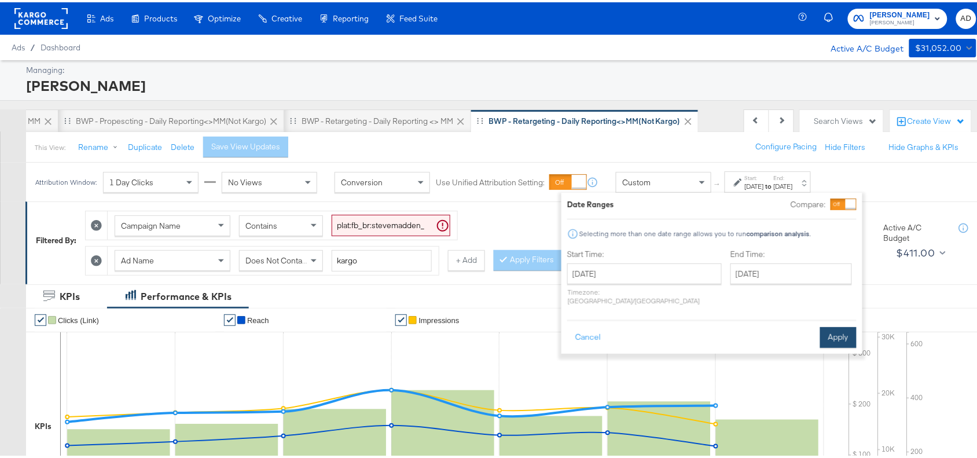
click at [831, 325] on button "Apply" at bounding box center [839, 335] width 36 height 21
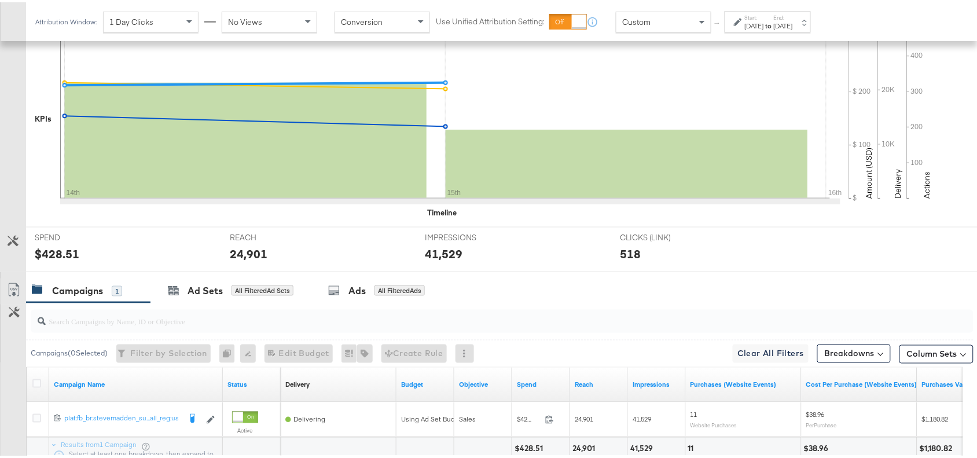
scroll to position [407, 0]
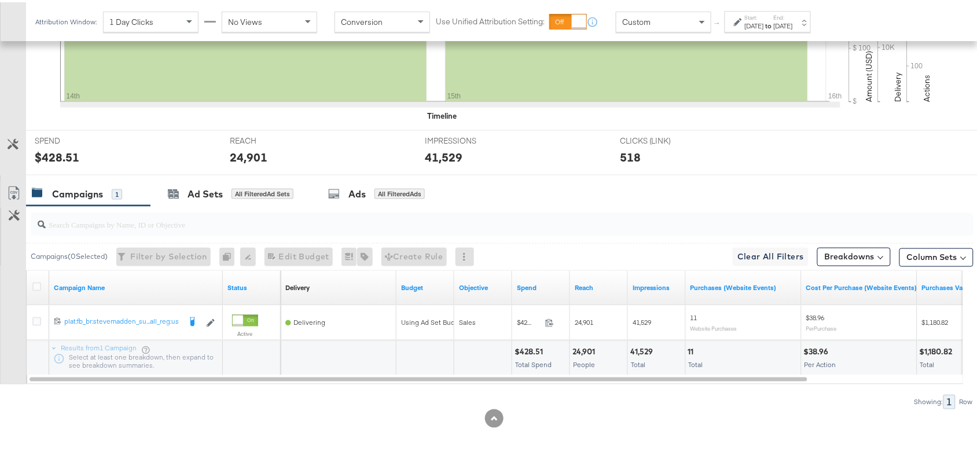
click at [841, 265] on div "Breakdowns" at bounding box center [855, 254] width 74 height 27
click at [863, 252] on button "Breakdowns" at bounding box center [855, 255] width 74 height 19
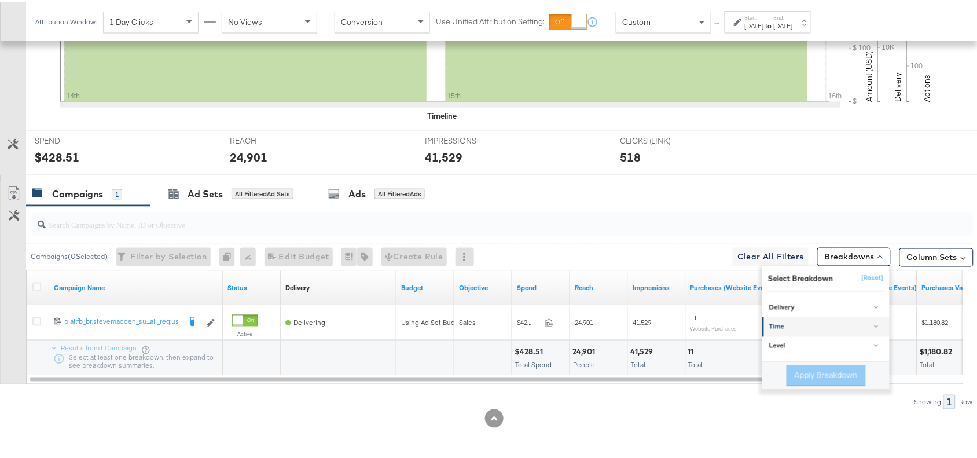
click at [770, 321] on div "Time" at bounding box center [827, 324] width 115 height 9
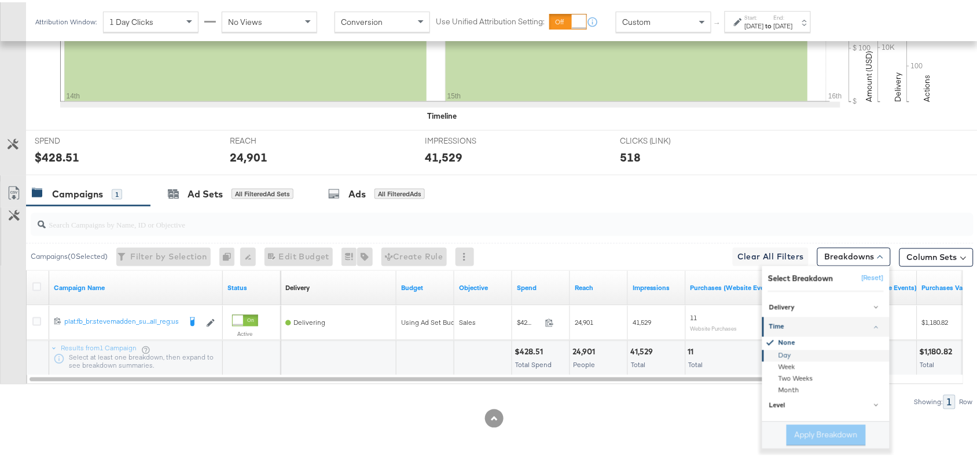
click at [768, 353] on div "Day" at bounding box center [827, 354] width 126 height 12
click at [797, 426] on button "Apply Breakdown" at bounding box center [826, 433] width 79 height 21
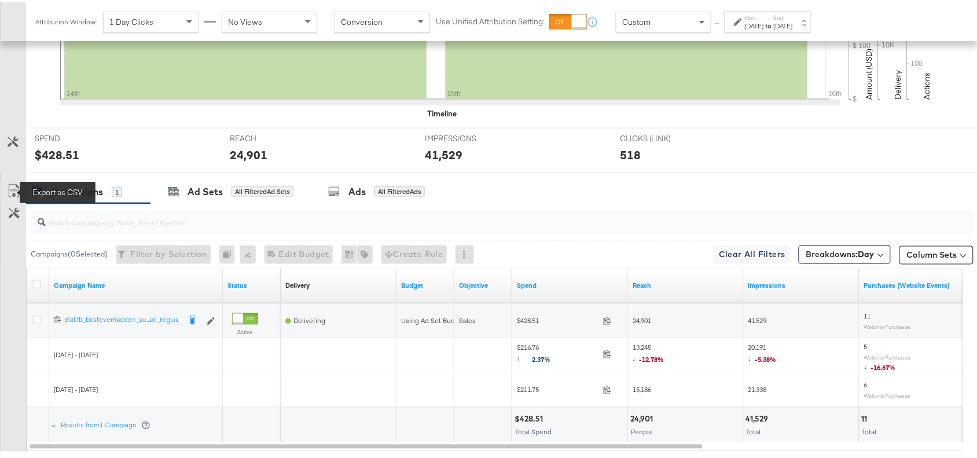
click at [10, 186] on icon at bounding box center [14, 189] width 14 height 14
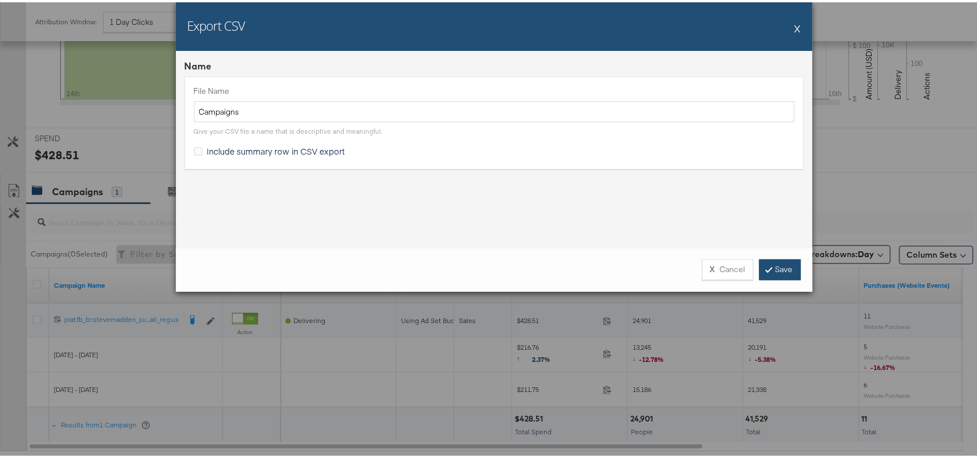
click at [763, 271] on link "Save" at bounding box center [781, 267] width 42 height 21
